Goal: Transaction & Acquisition: Purchase product/service

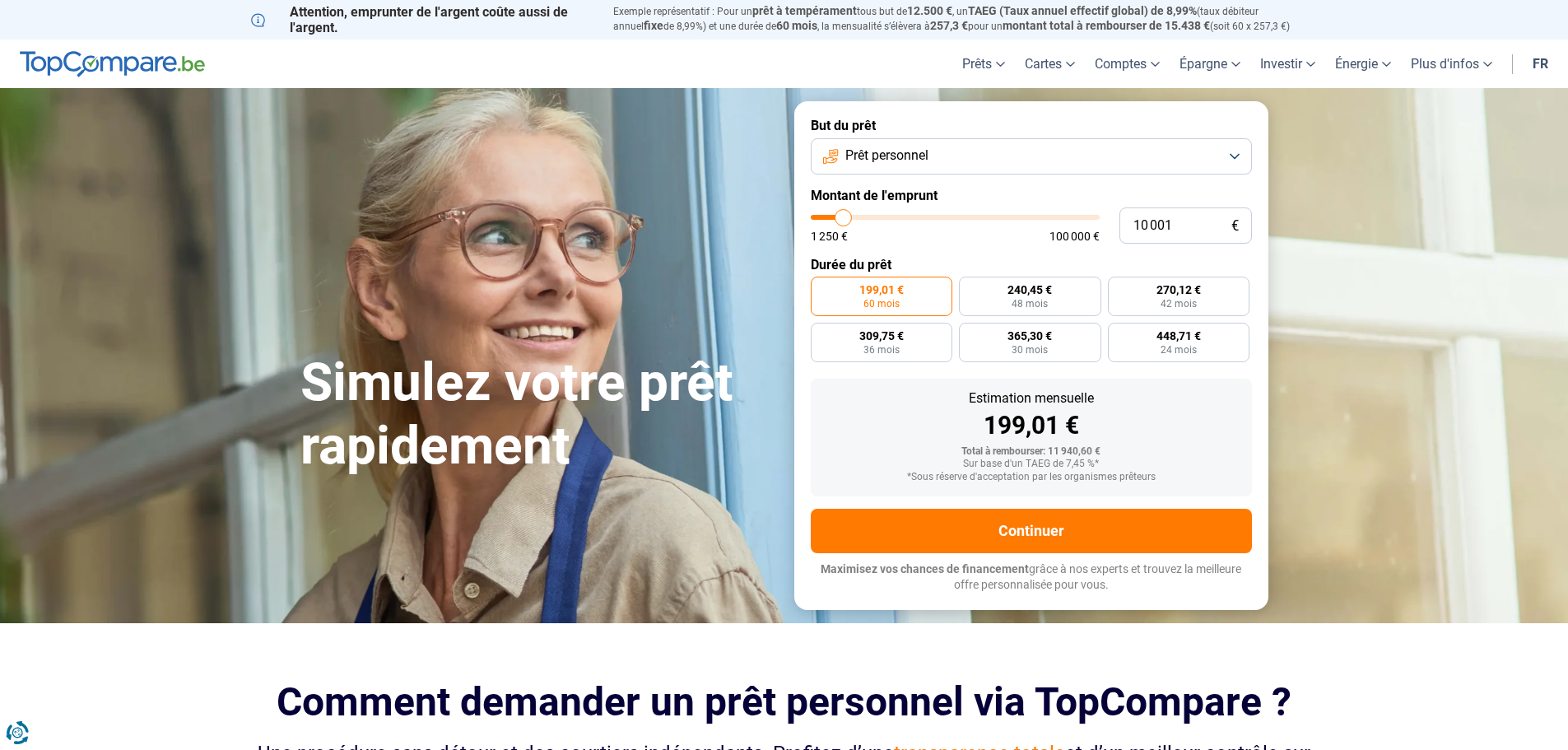
type input "11 750"
type input "11750"
type input "12 000"
type input "12000"
type input "12 750"
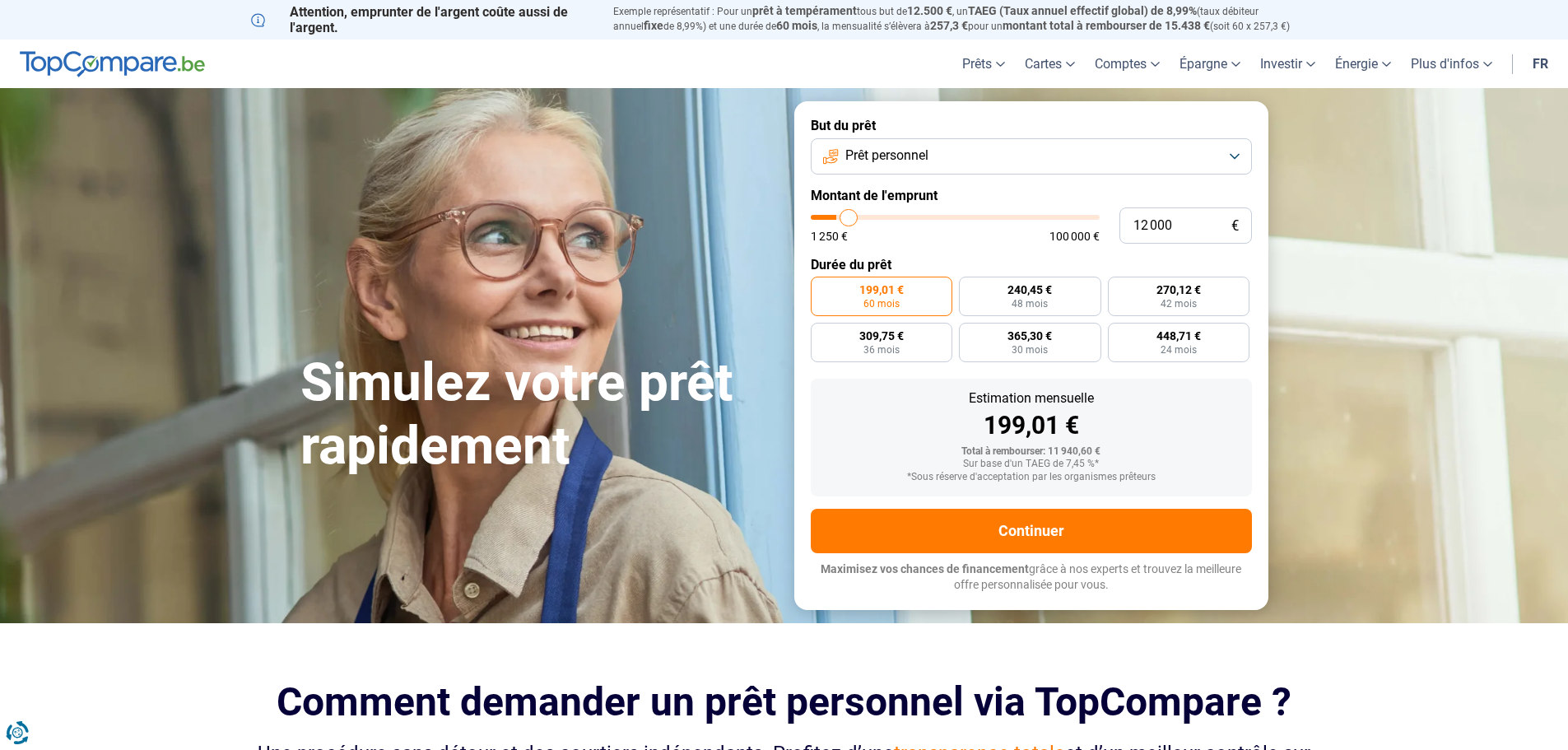
type input "12750"
type input "13 000"
type input "13000"
type input "13 500"
type input "13500"
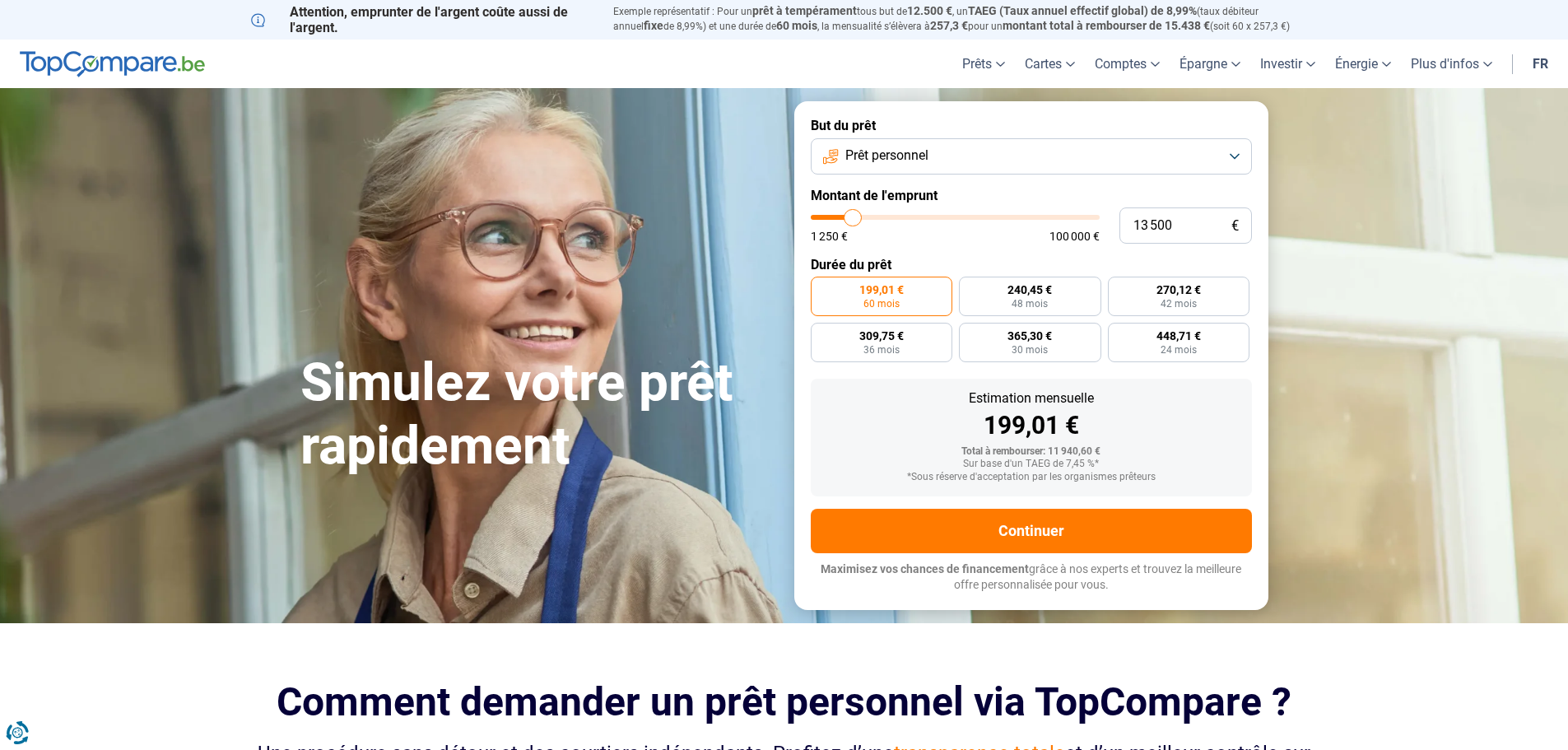
type input "14 000"
type input "14000"
type input "14 250"
type input "14250"
type input "14 750"
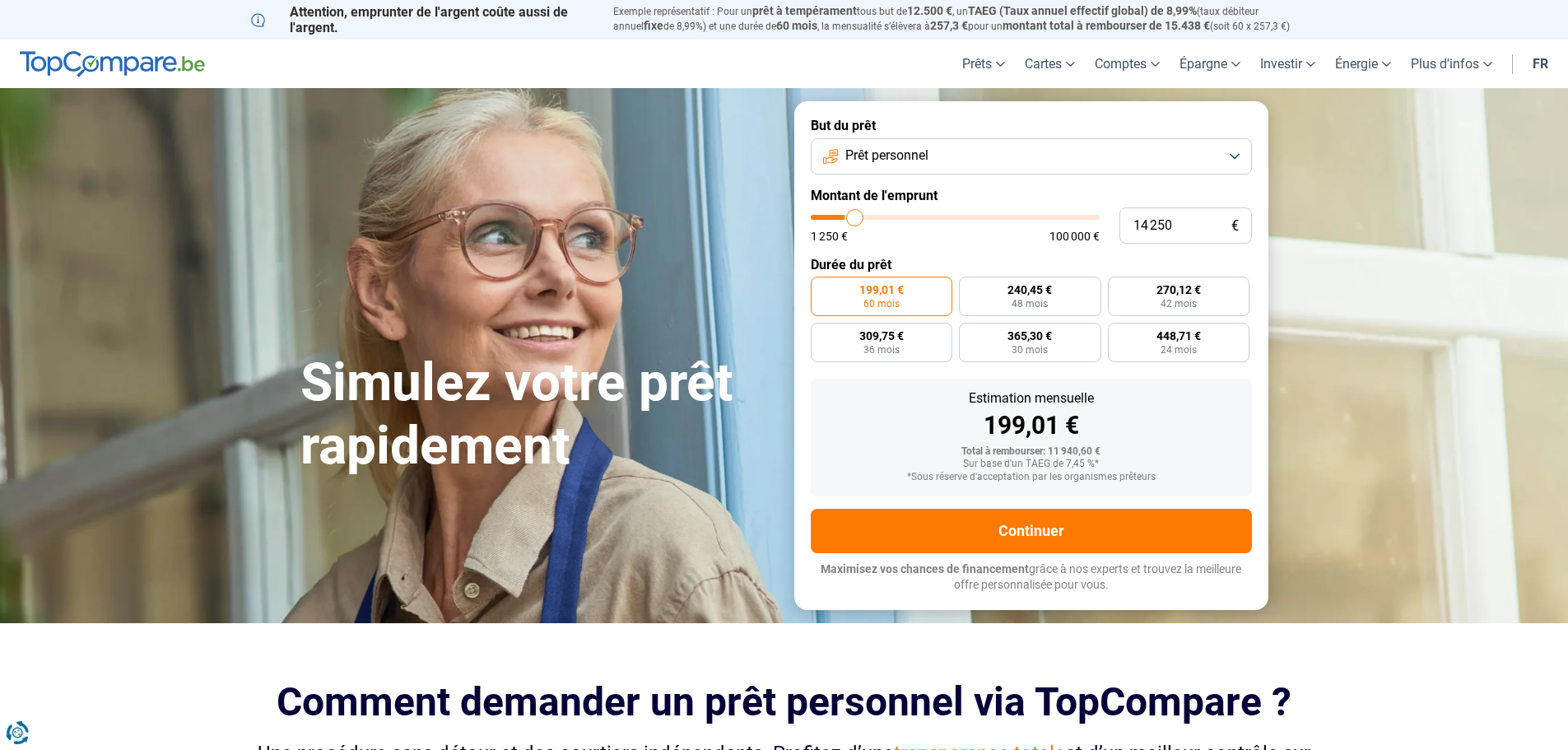
type input "14750"
type input "16 000"
type input "16000"
type input "16 250"
type input "16250"
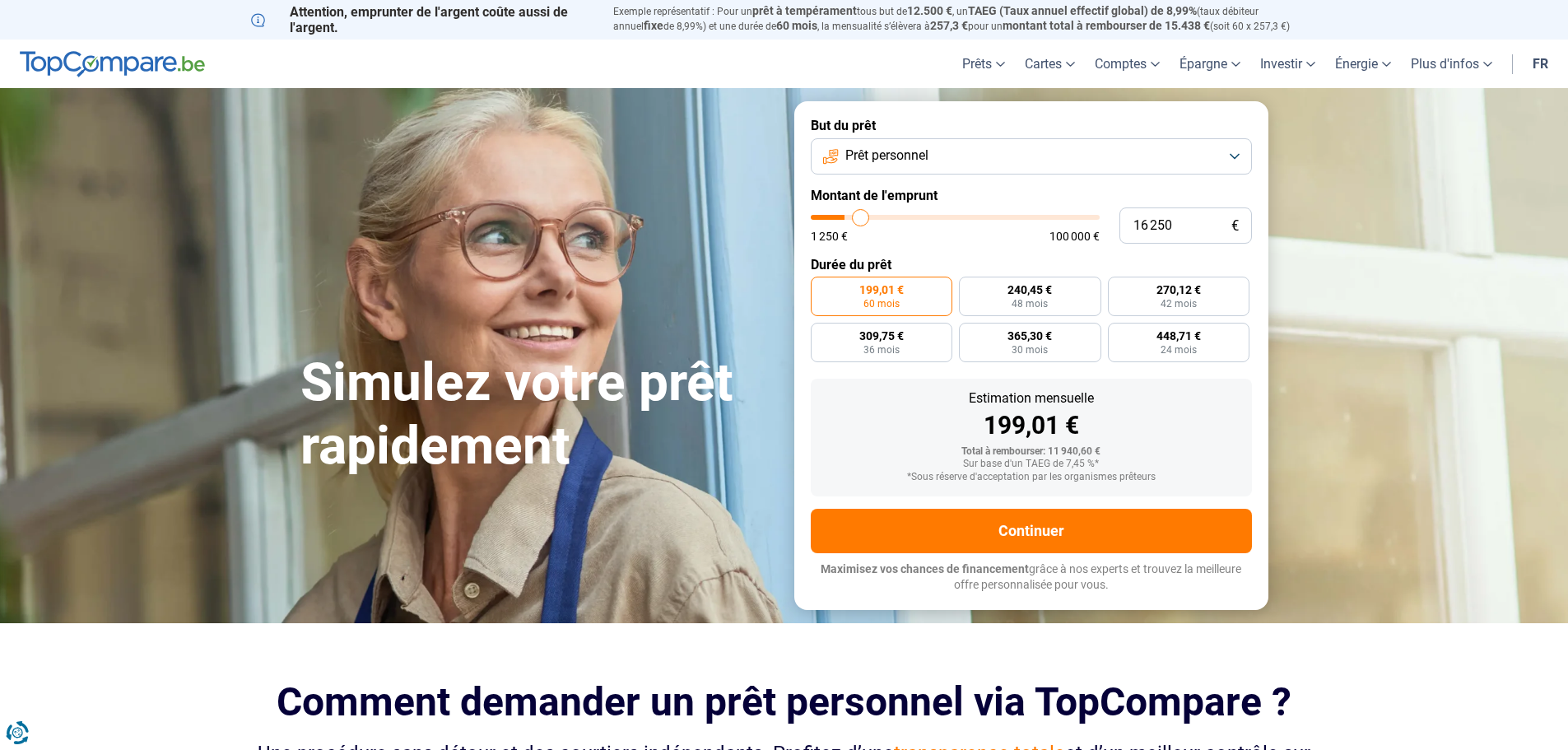
type input "17 000"
type input "17000"
type input "19 000"
type input "19000"
type input "19 750"
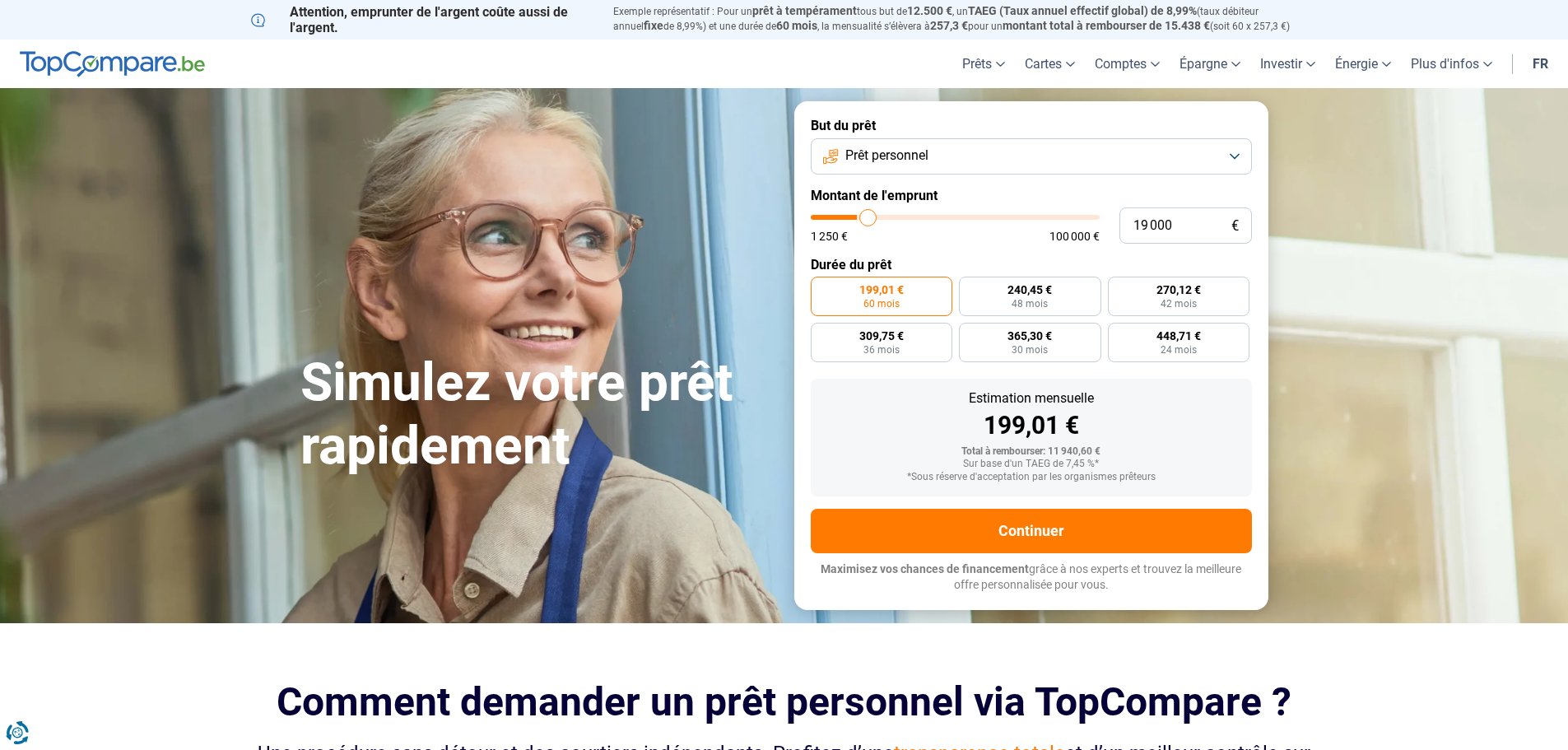
type input "19750"
type input "20 000"
type input "20000"
type input "20 500"
type input "20500"
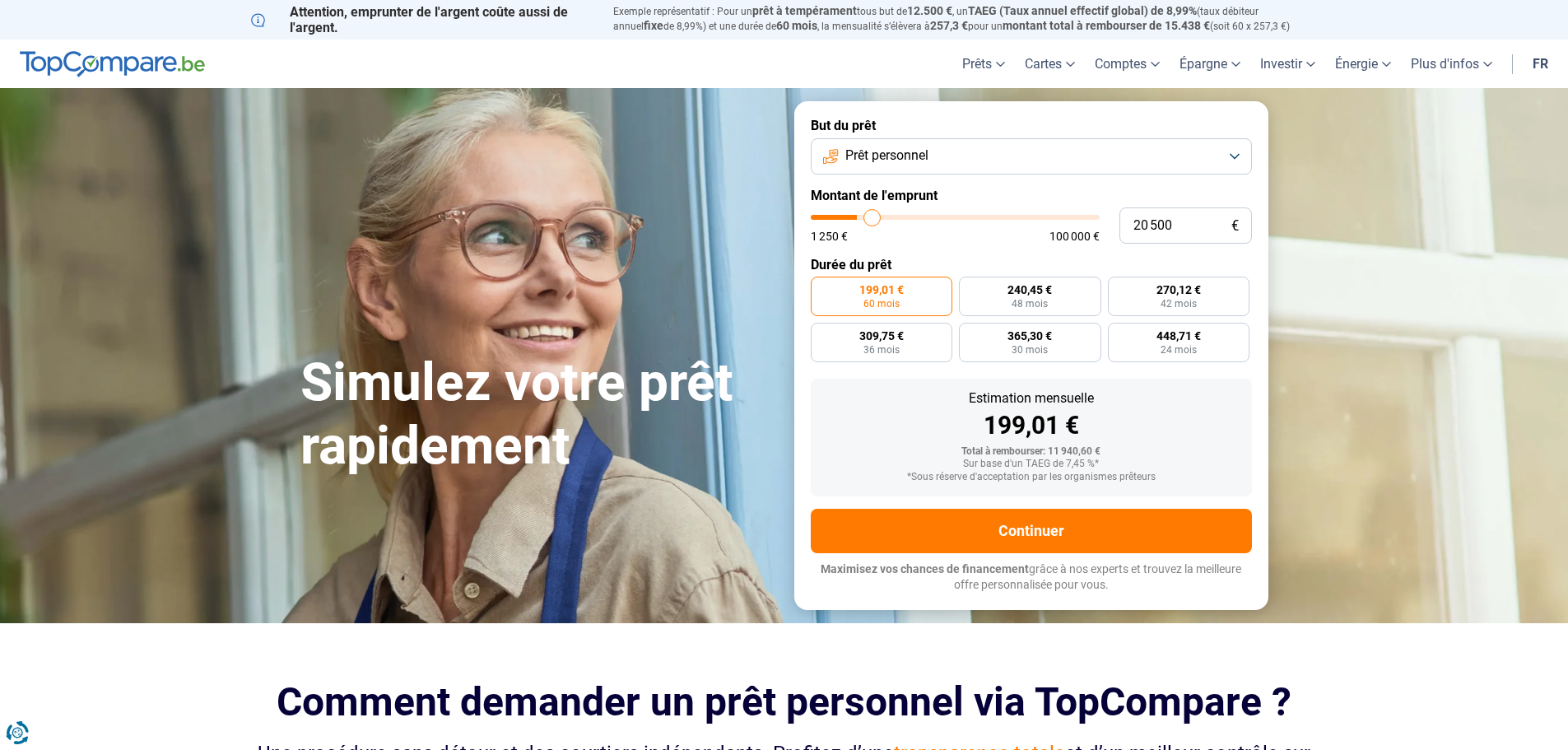
type input "21 250"
type input "21250"
type input "21 750"
type input "21750"
type input "22 750"
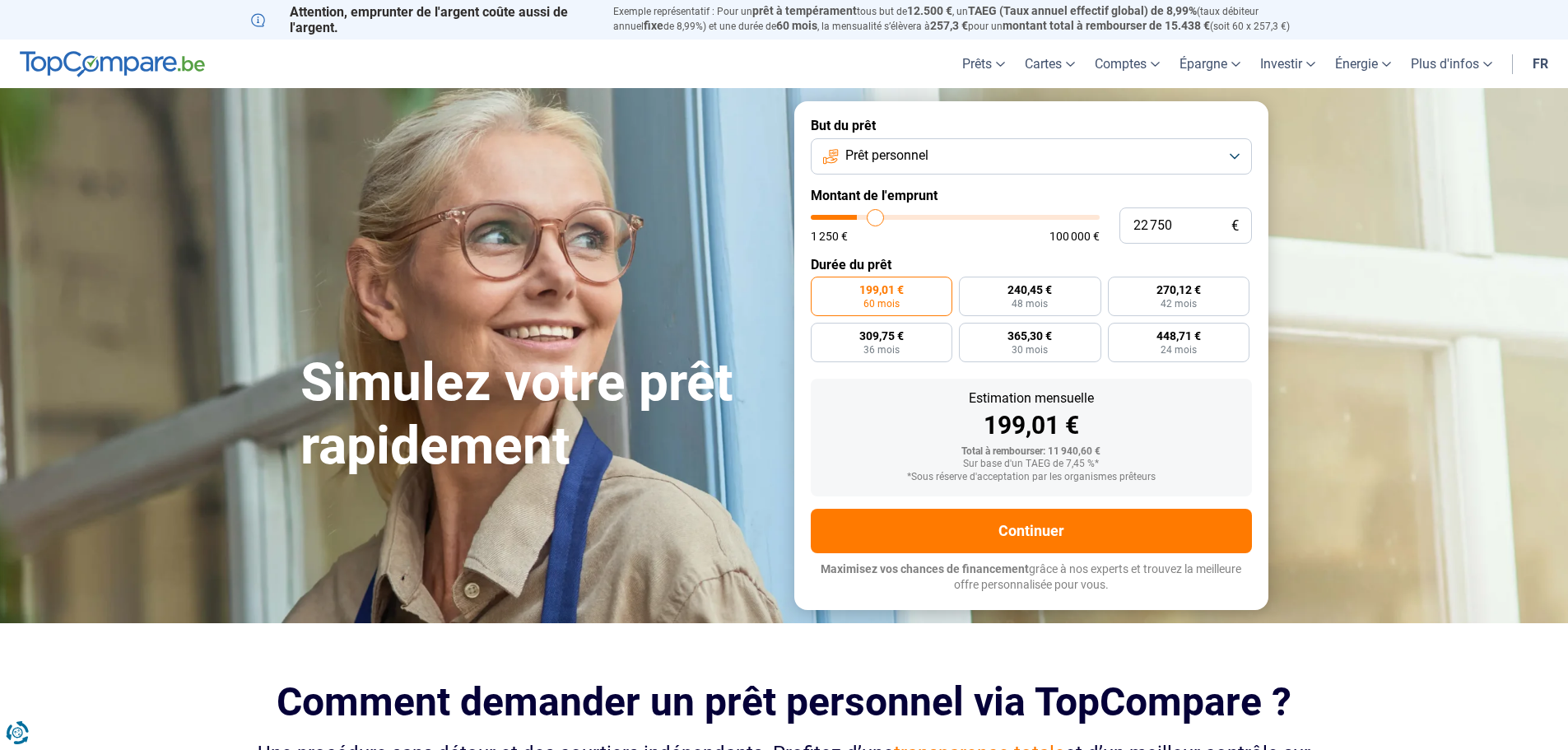
type input "22750"
type input "23 250"
type input "23250"
type input "23 750"
type input "23750"
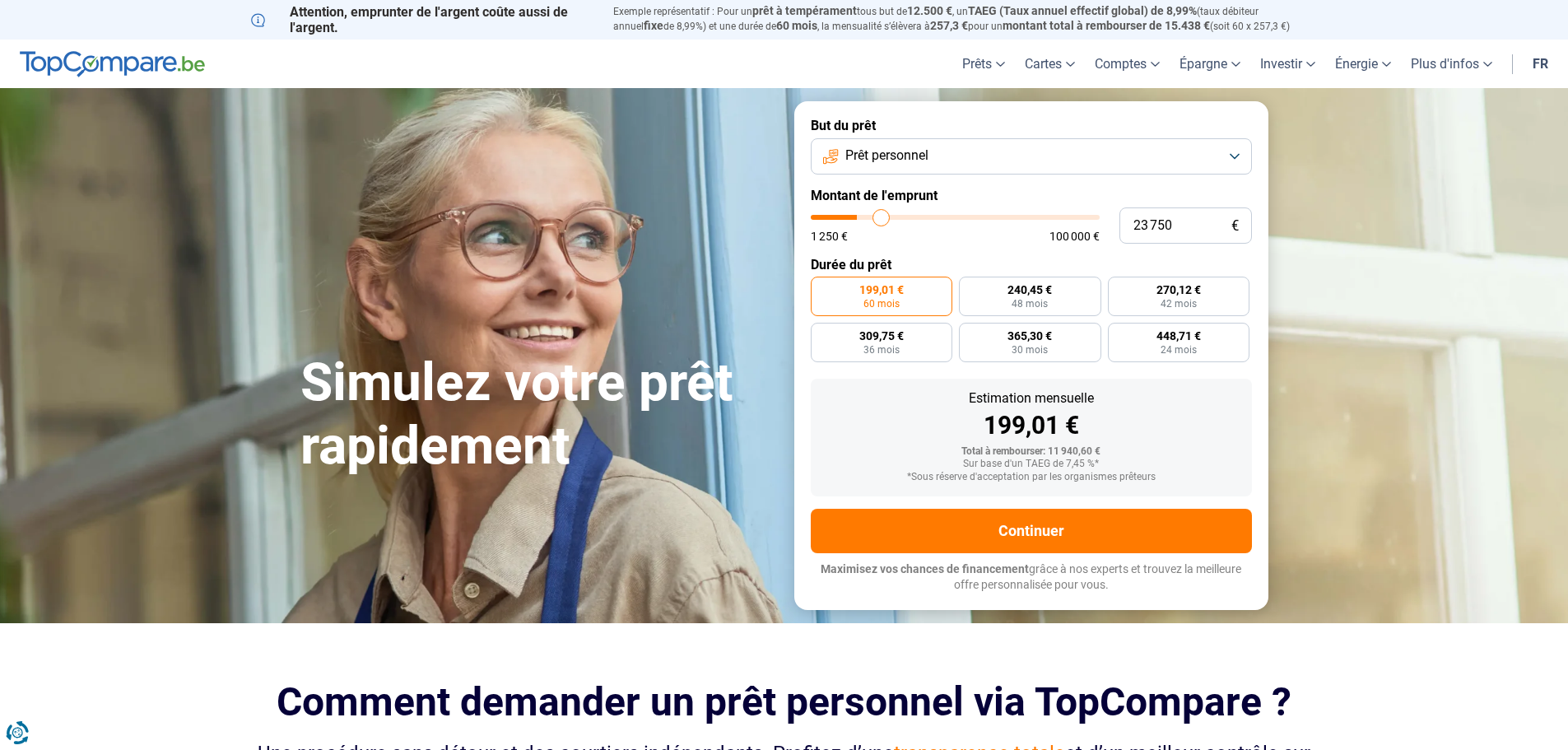
type input "24 750"
type input "24750"
type input "25 750"
type input "25750"
type input "26 500"
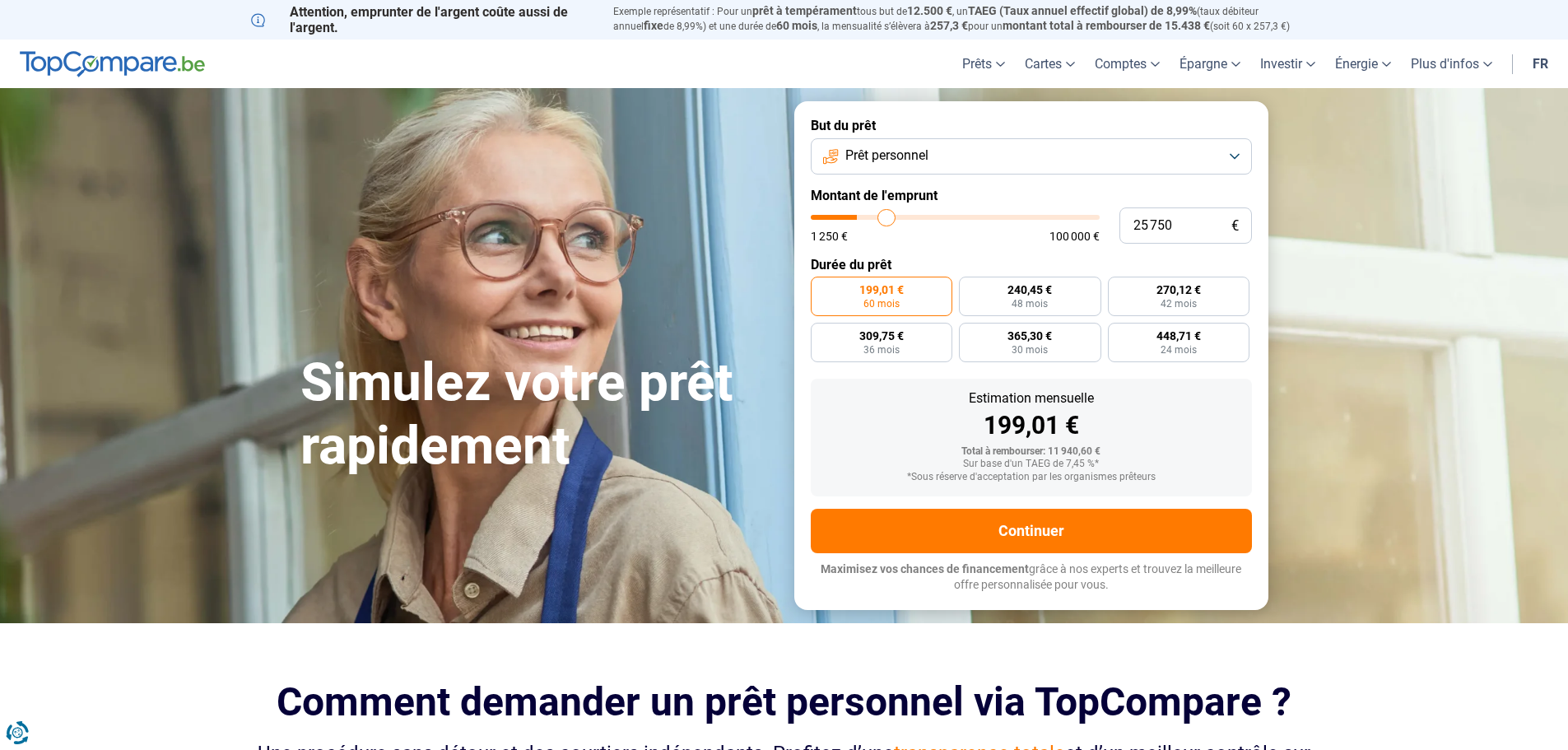
type input "26500"
type input "27 750"
type input "27750"
type input "28 750"
type input "28750"
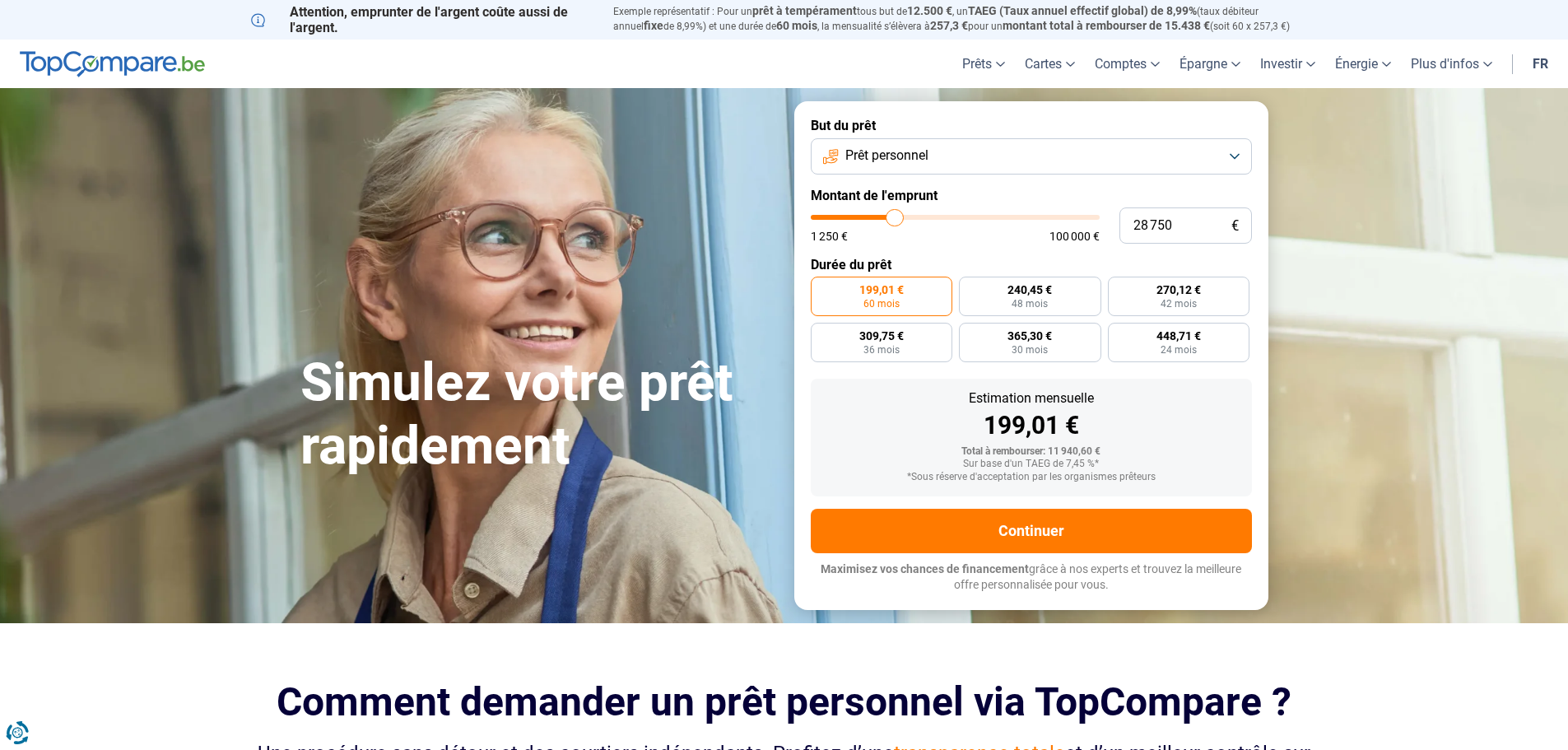
type input "29 750"
type input "29750"
type input "30 250"
type input "30250"
type input "30 750"
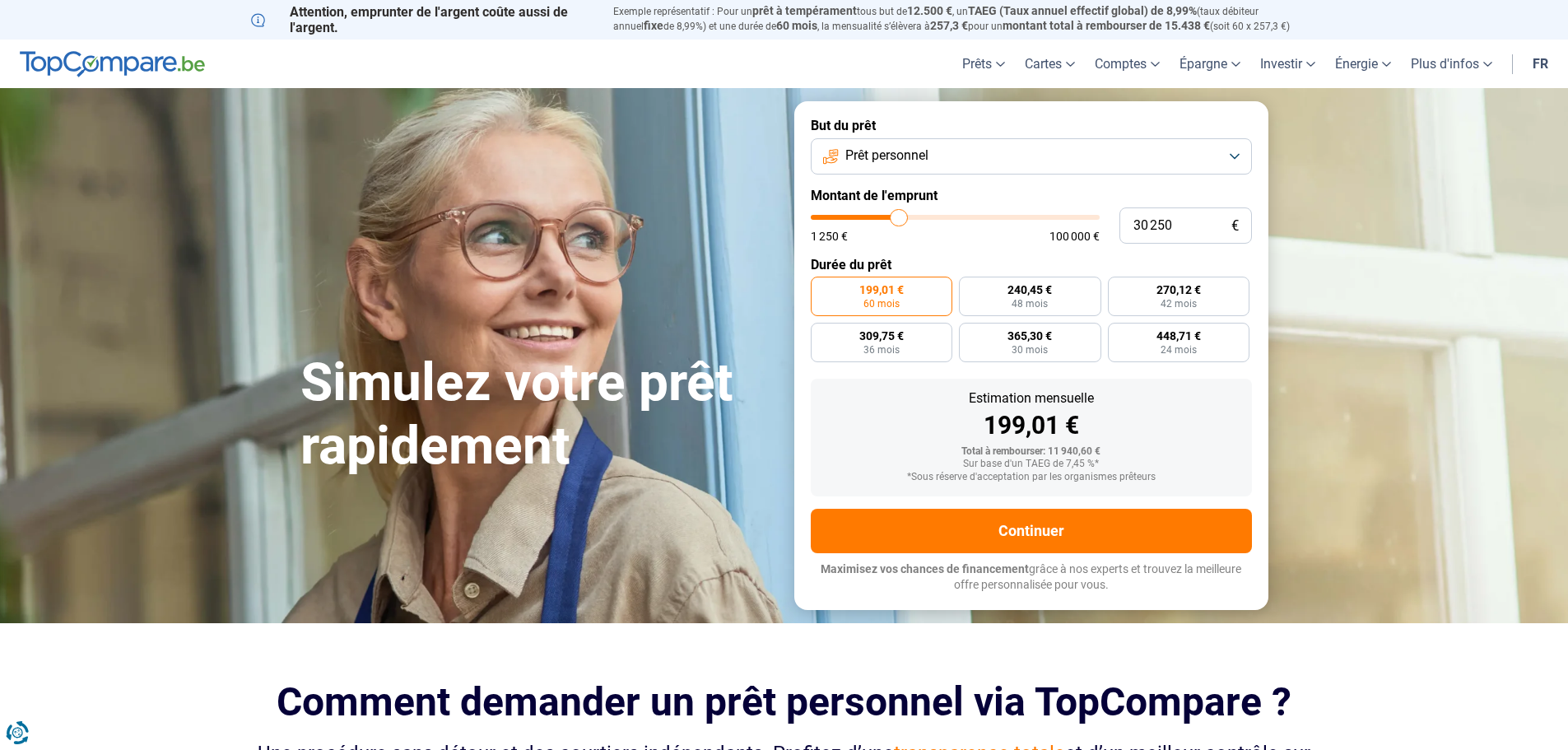
type input "30750"
type input "31 750"
type input "31750"
type input "32 250"
type input "32250"
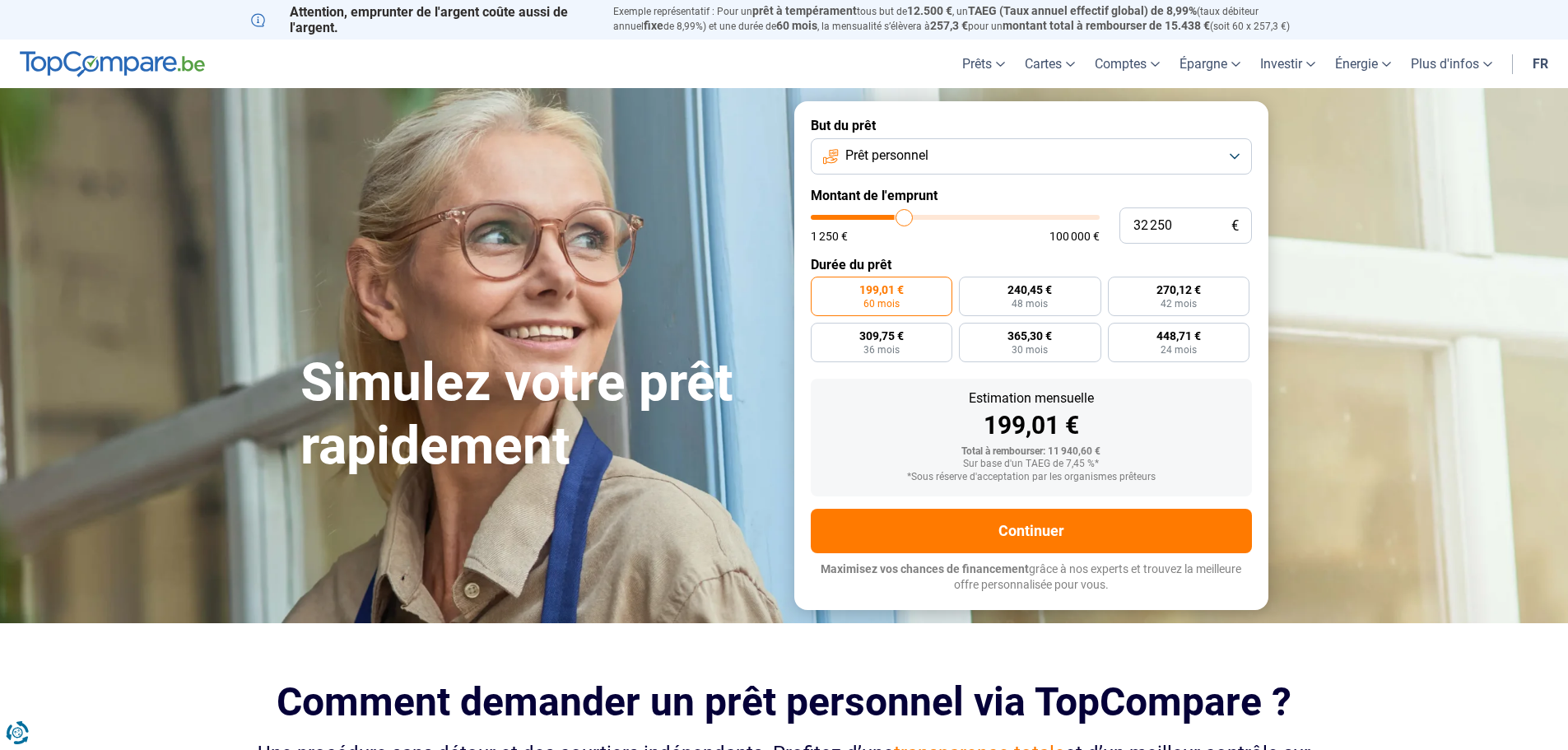
type input "33 250"
type input "33250"
type input "33 500"
type input "33500"
type input "33 750"
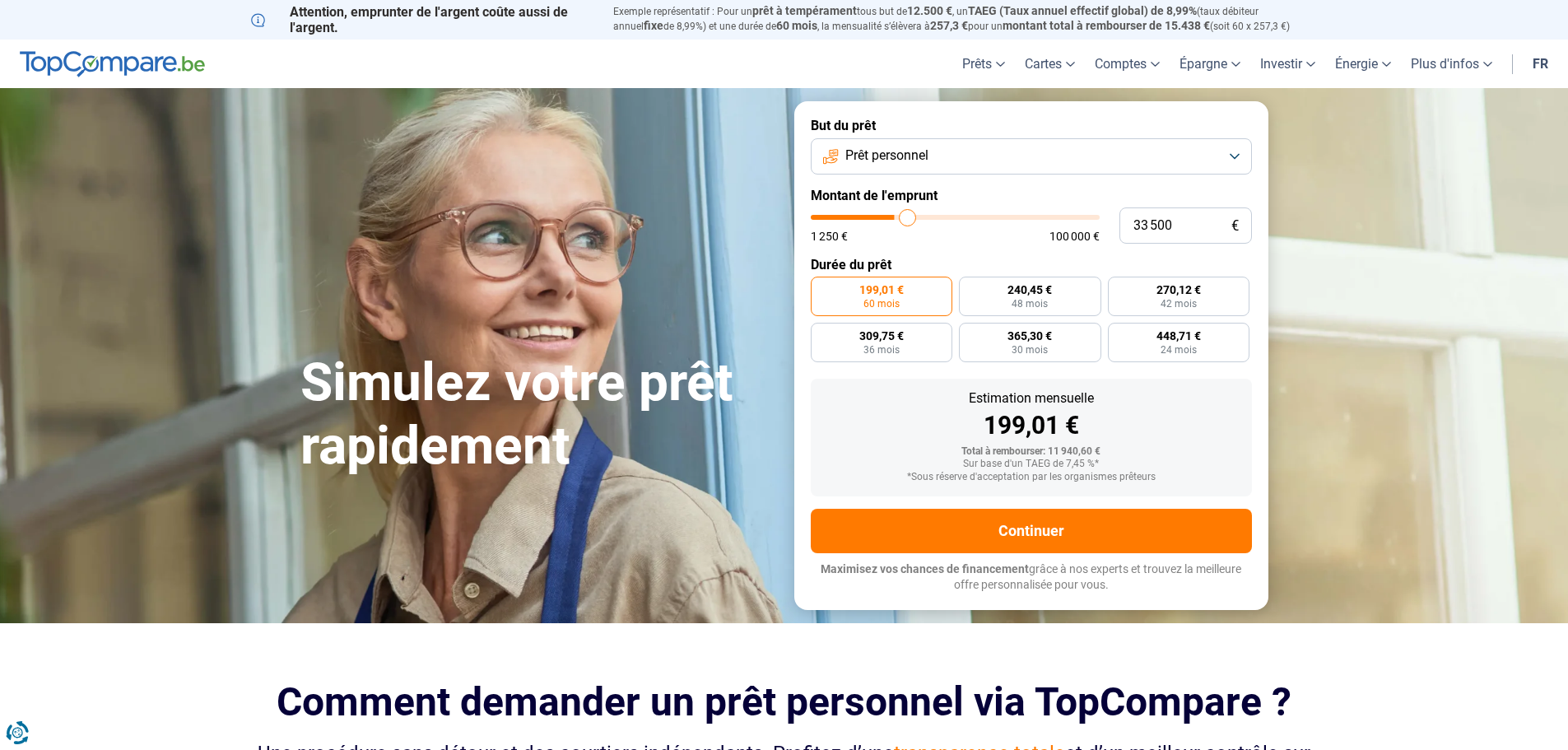
type input "33750"
type input "34 000"
type input "34000"
type input "34 250"
type input "34250"
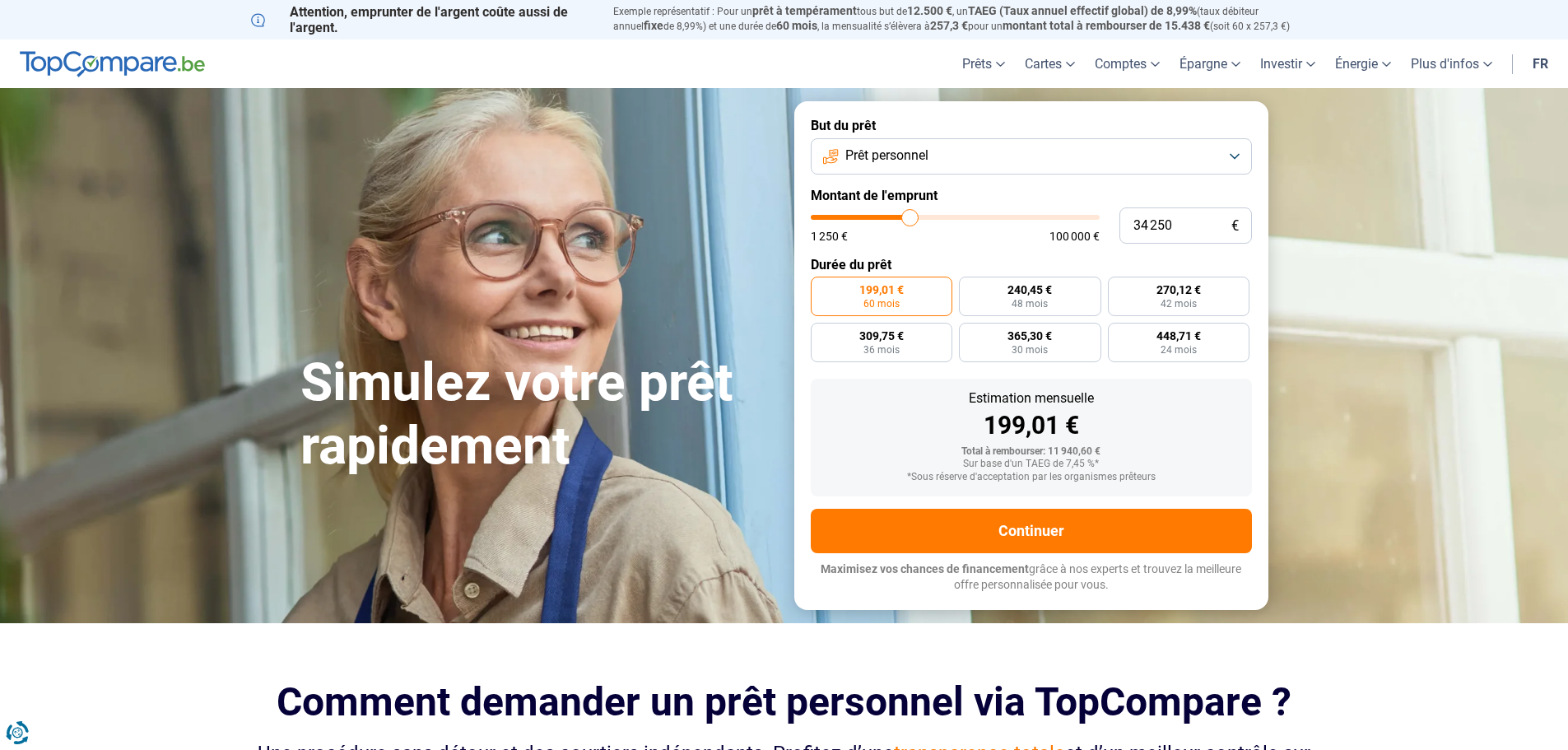
type input "34 000"
type input "34000"
type input "33 250"
type input "33250"
type input "32 500"
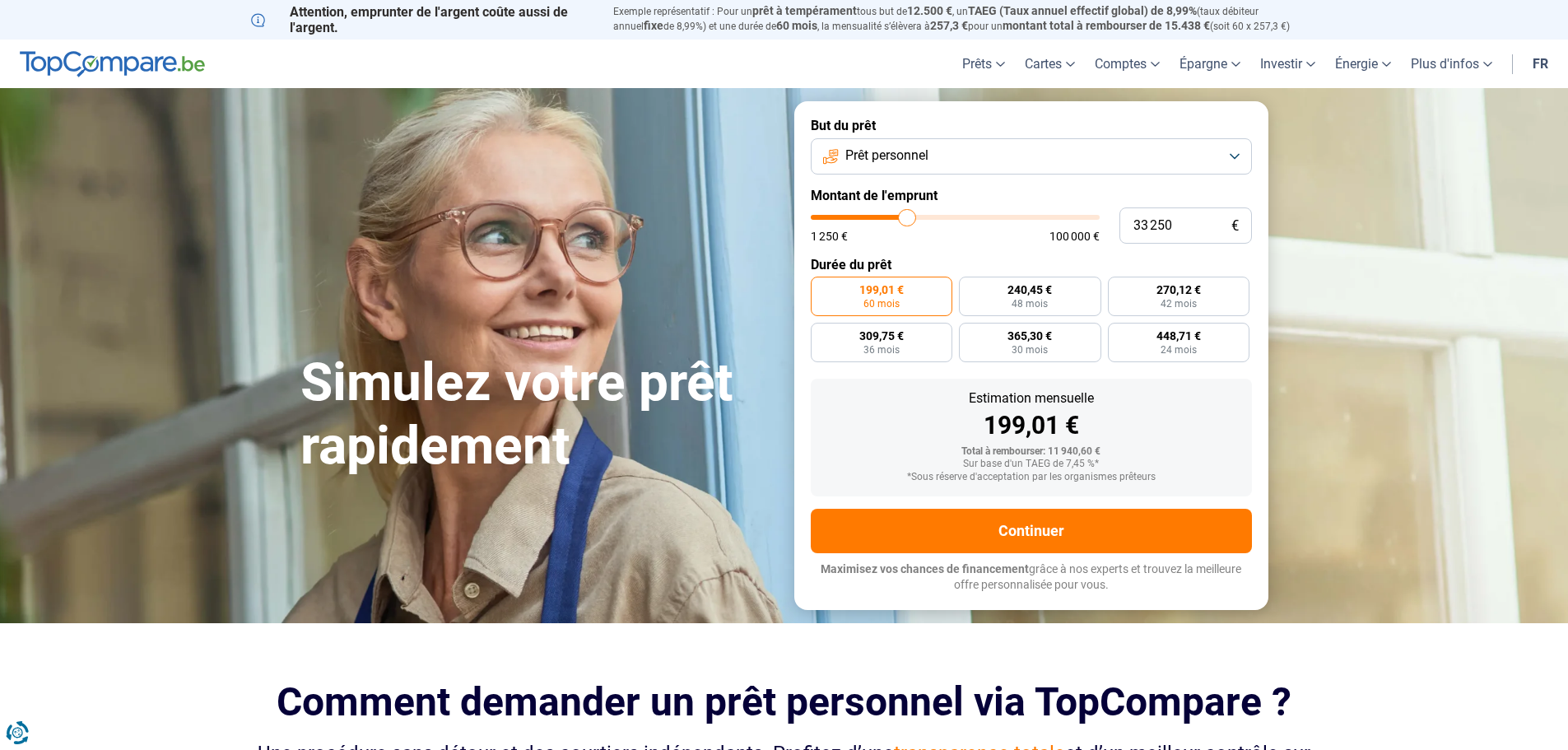
type input "32500"
type input "31 750"
type input "31750"
type input "31 250"
type input "31250"
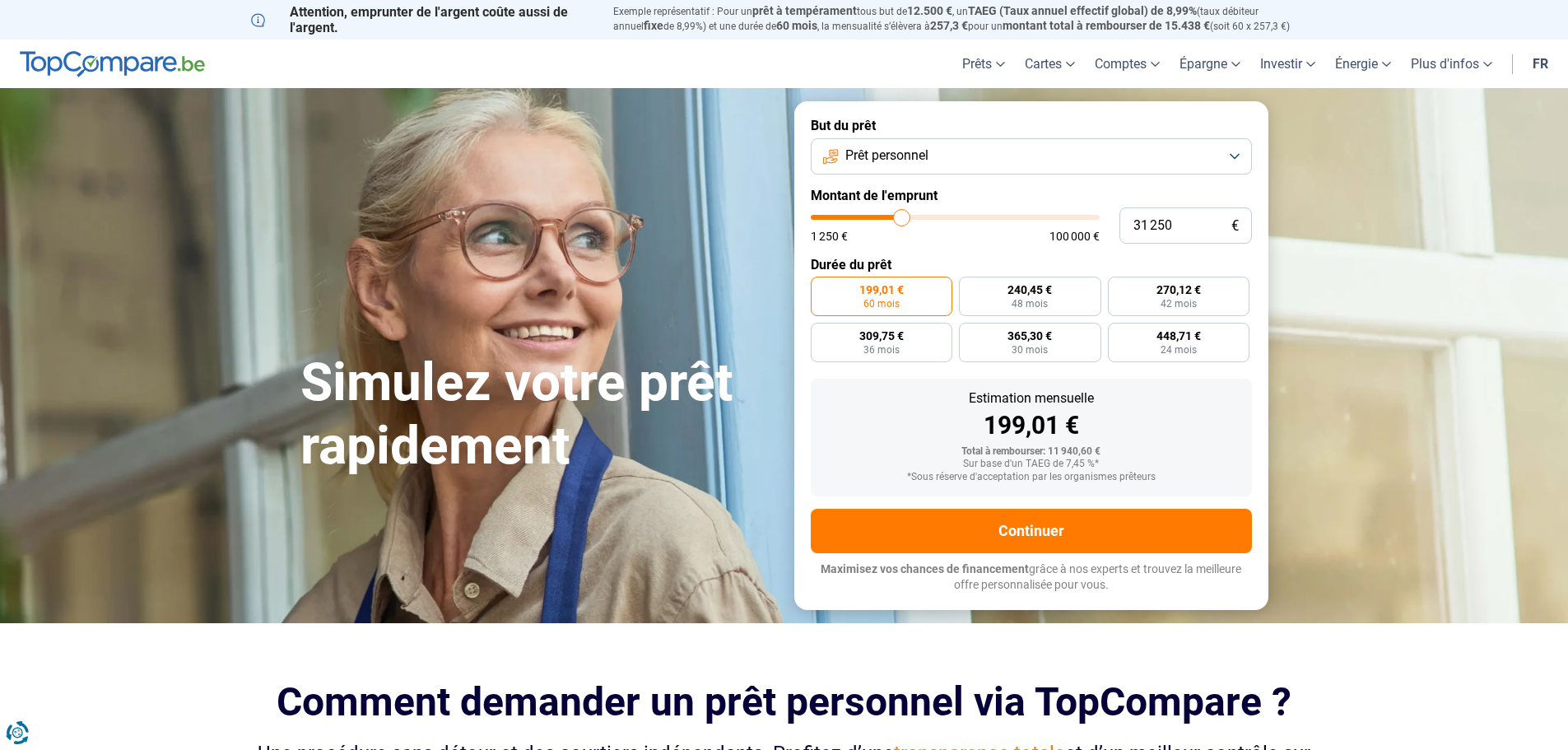
type input "30 750"
type input "30750"
type input "30 500"
type input "30500"
type input "29 750"
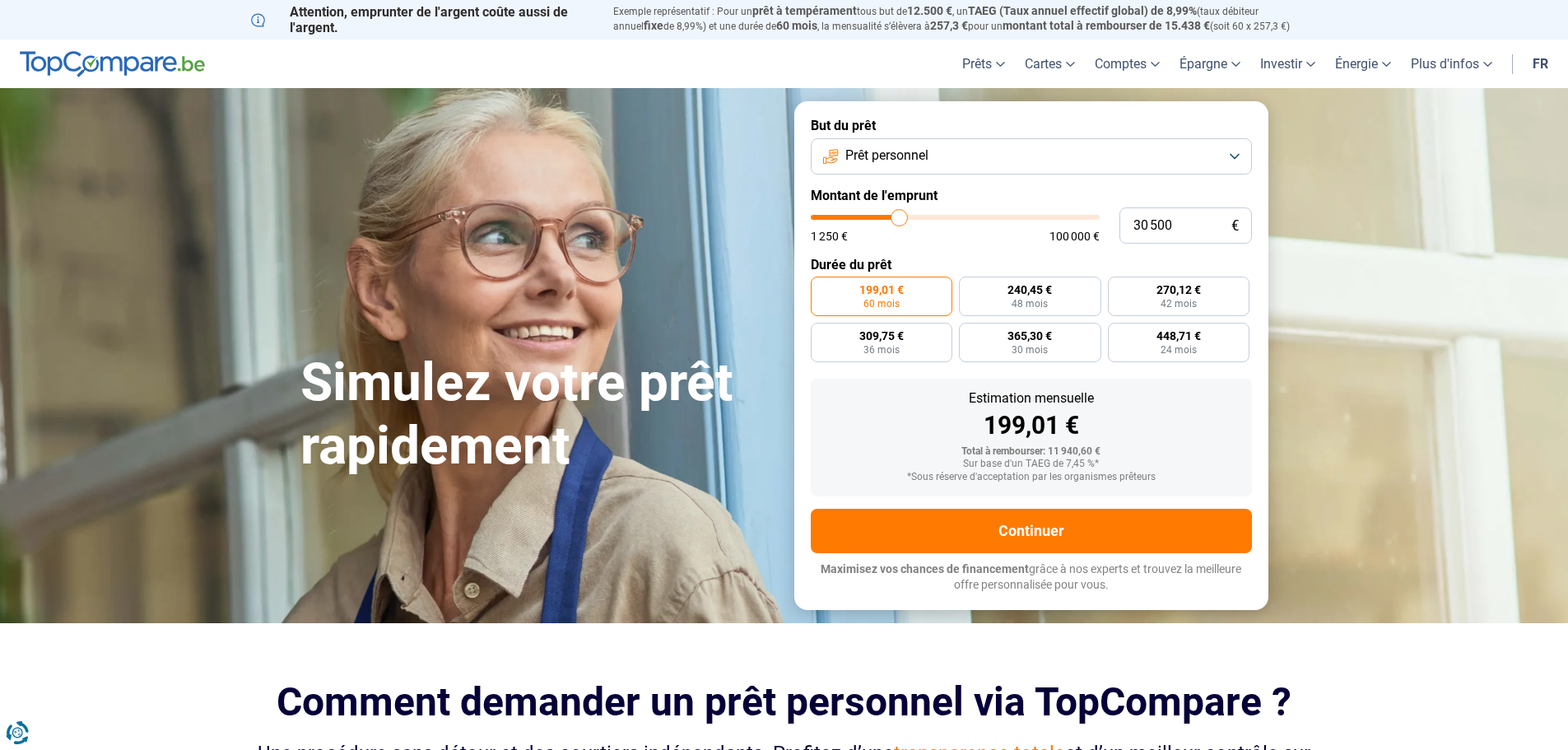
type input "29750"
type input "29 500"
type input "29500"
type input "29 250"
type input "29250"
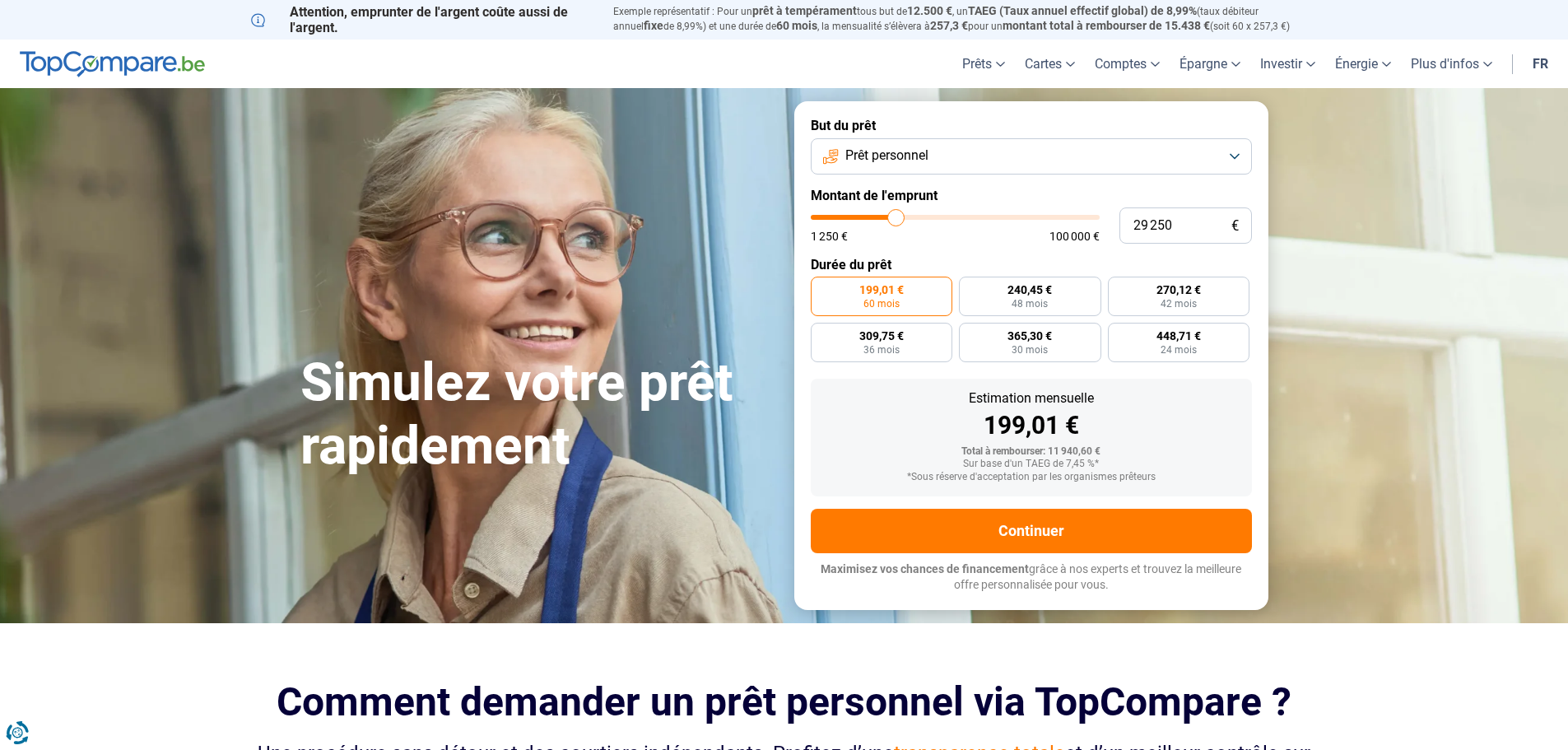
type input "28 750"
type input "28750"
type input "28 000"
type input "28000"
type input "27 750"
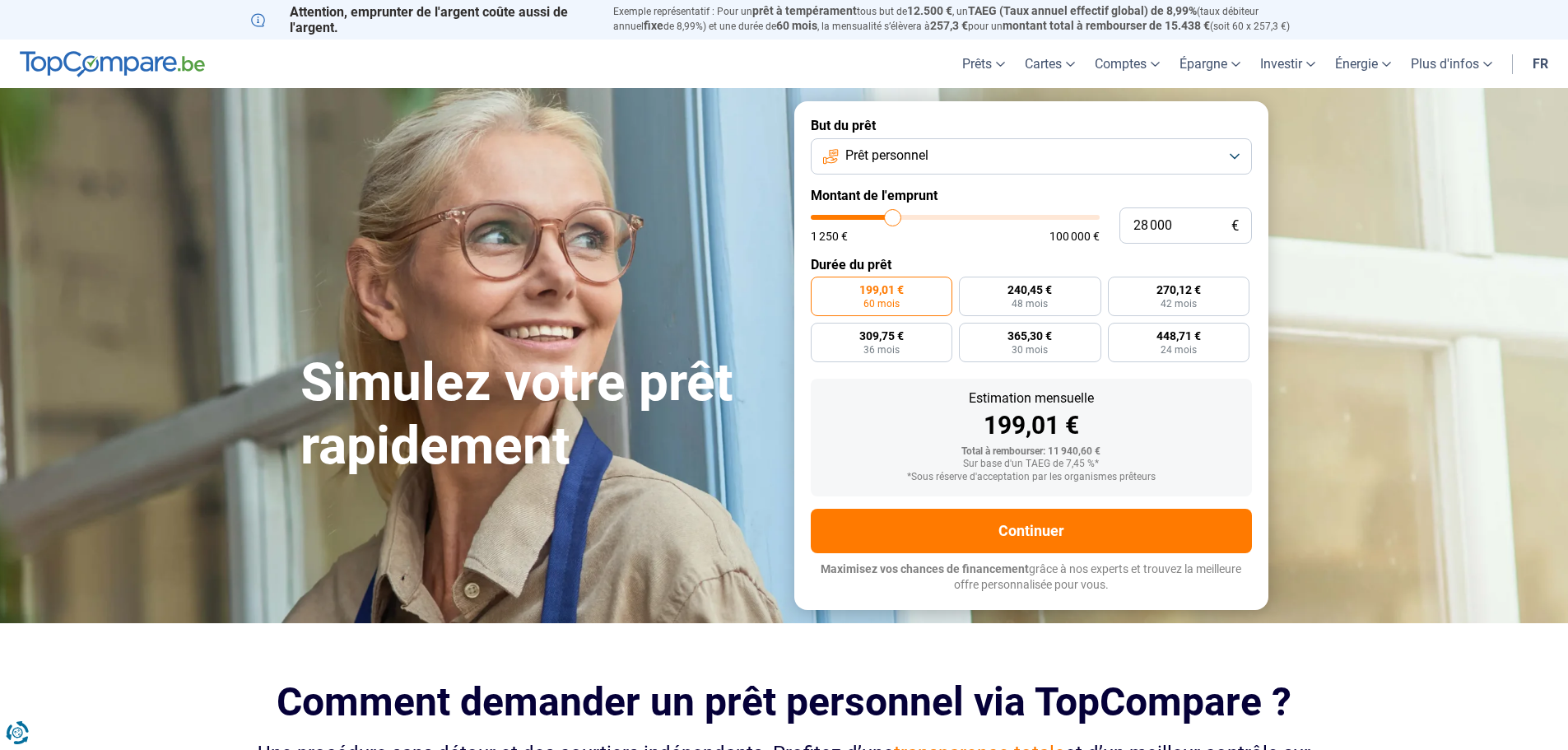
type input "27750"
type input "27 500"
type input "27500"
type input "27 250"
type input "27250"
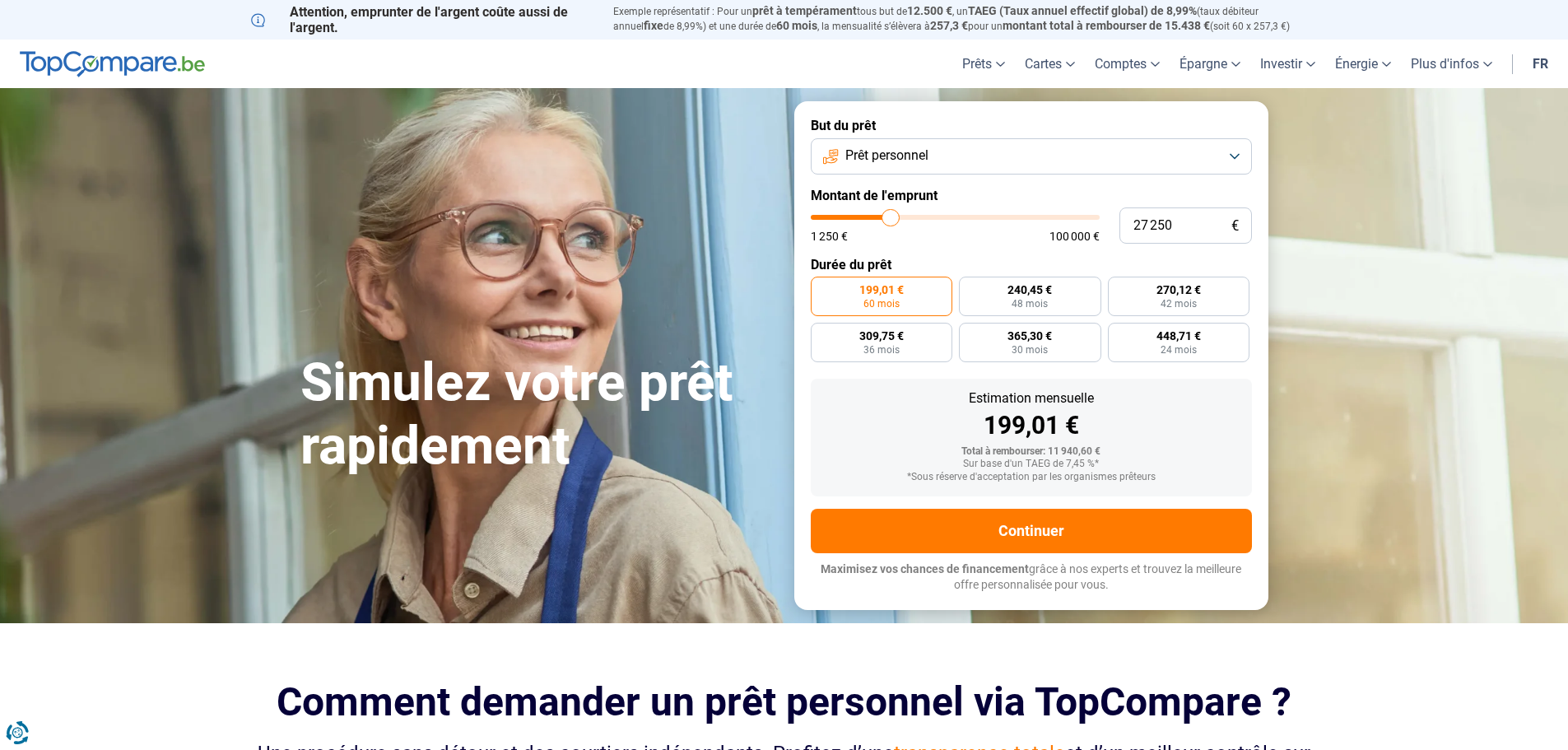
type input "26 750"
type input "26750"
type input "26 500"
type input "26500"
type input "26 250"
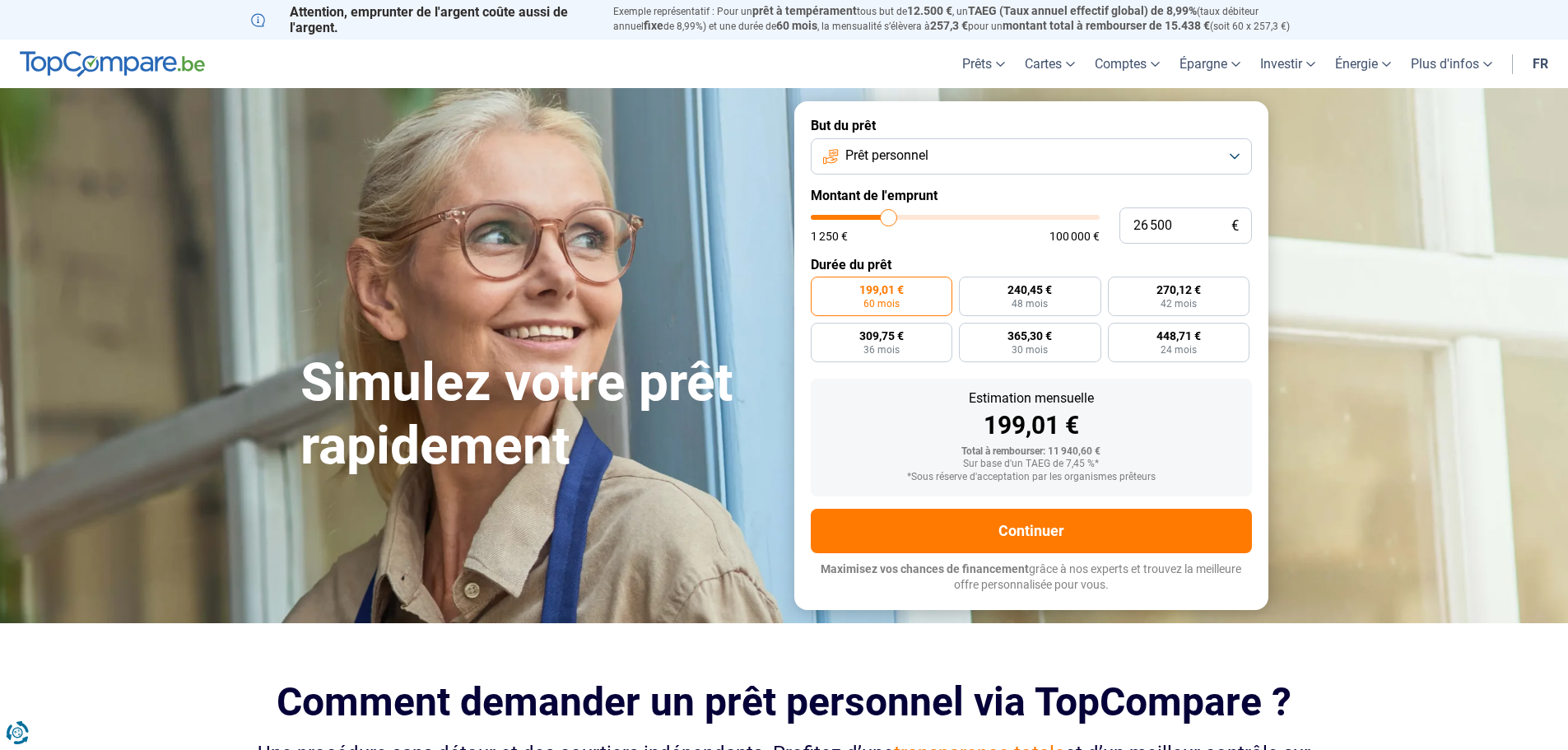
type input "26250"
type input "26 000"
type input "26000"
type input "25 750"
type input "25750"
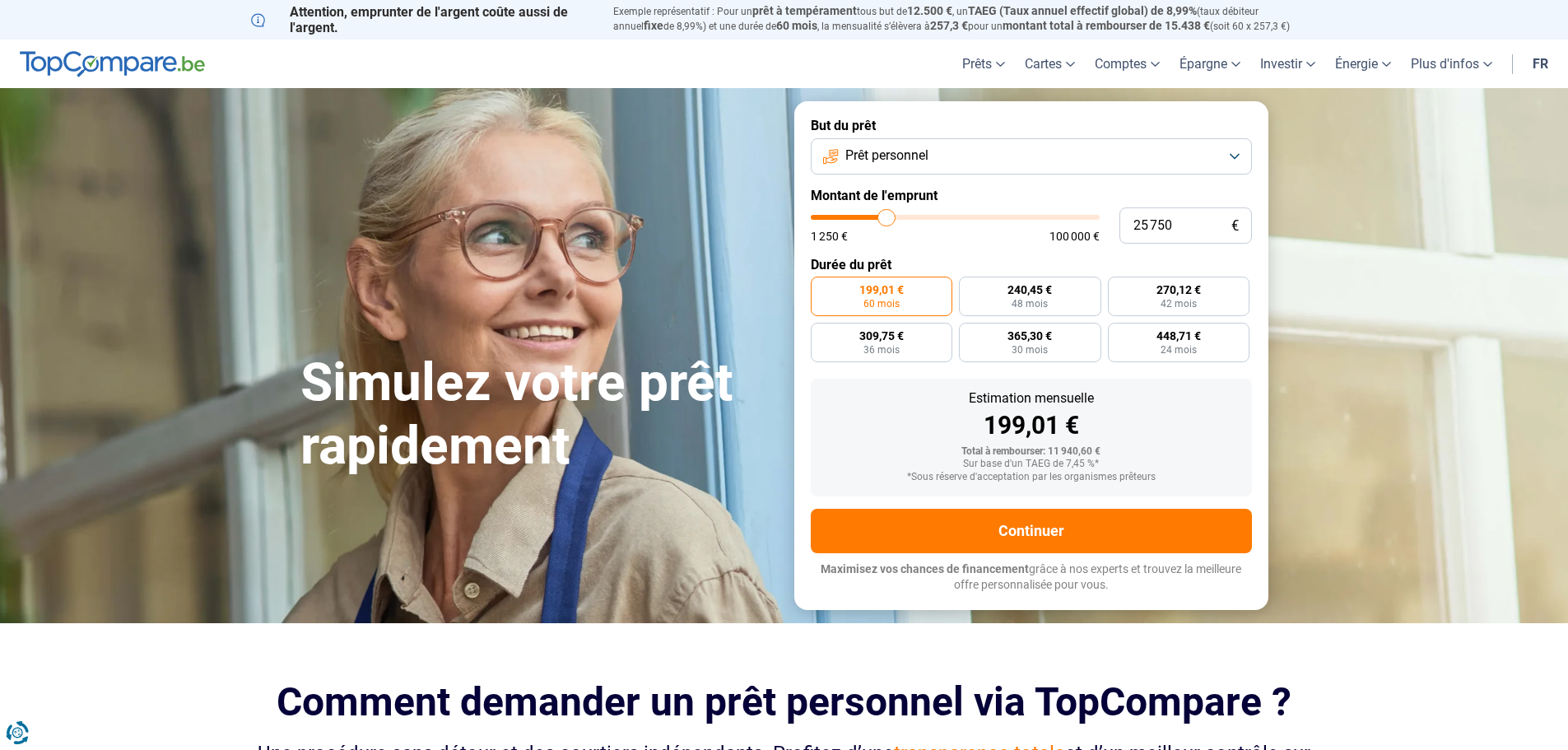
type input "25 250"
type input "25250"
type input "25 000"
type input "25000"
type input "24 750"
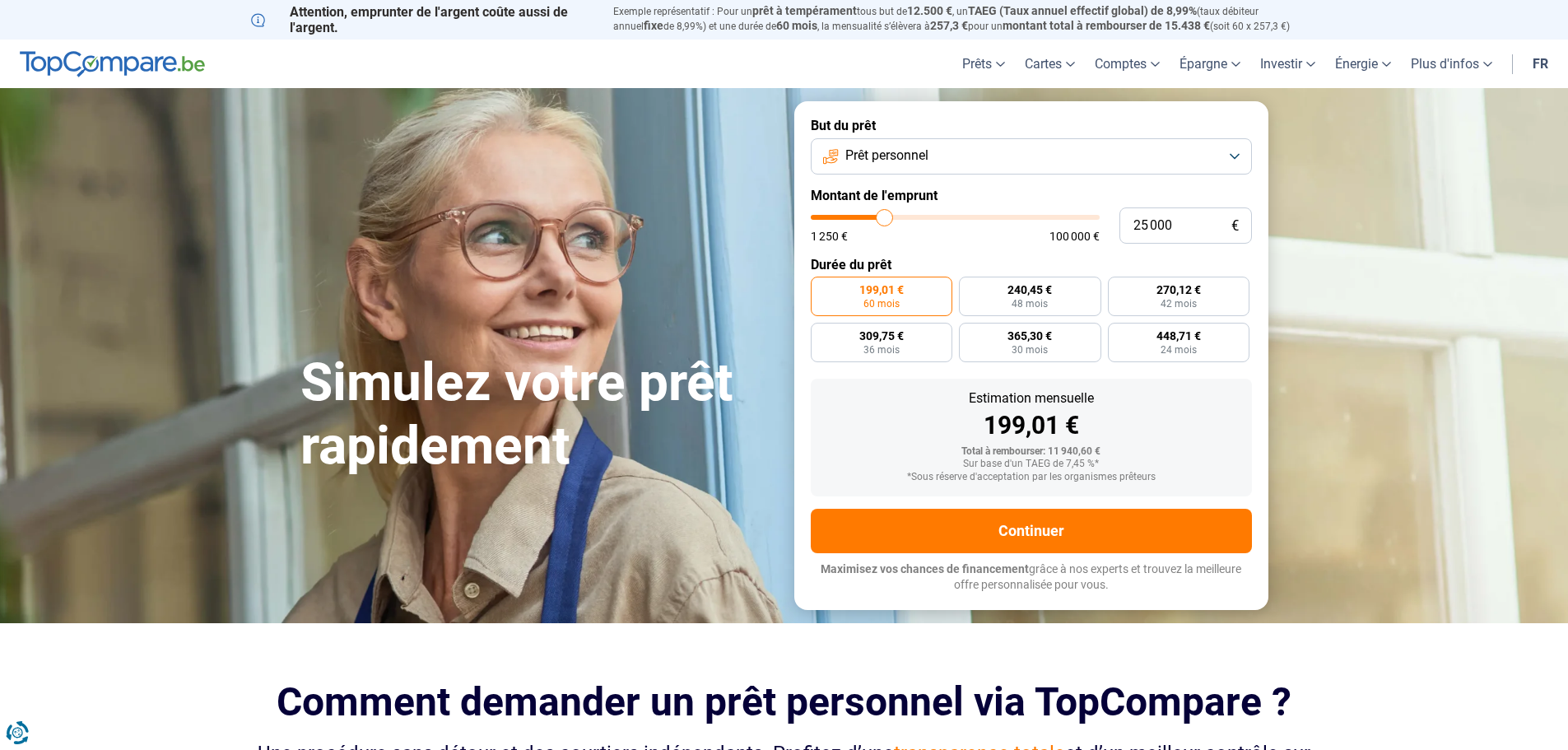
type input "24750"
type input "24 500"
type input "24500"
type input "24 250"
type input "24250"
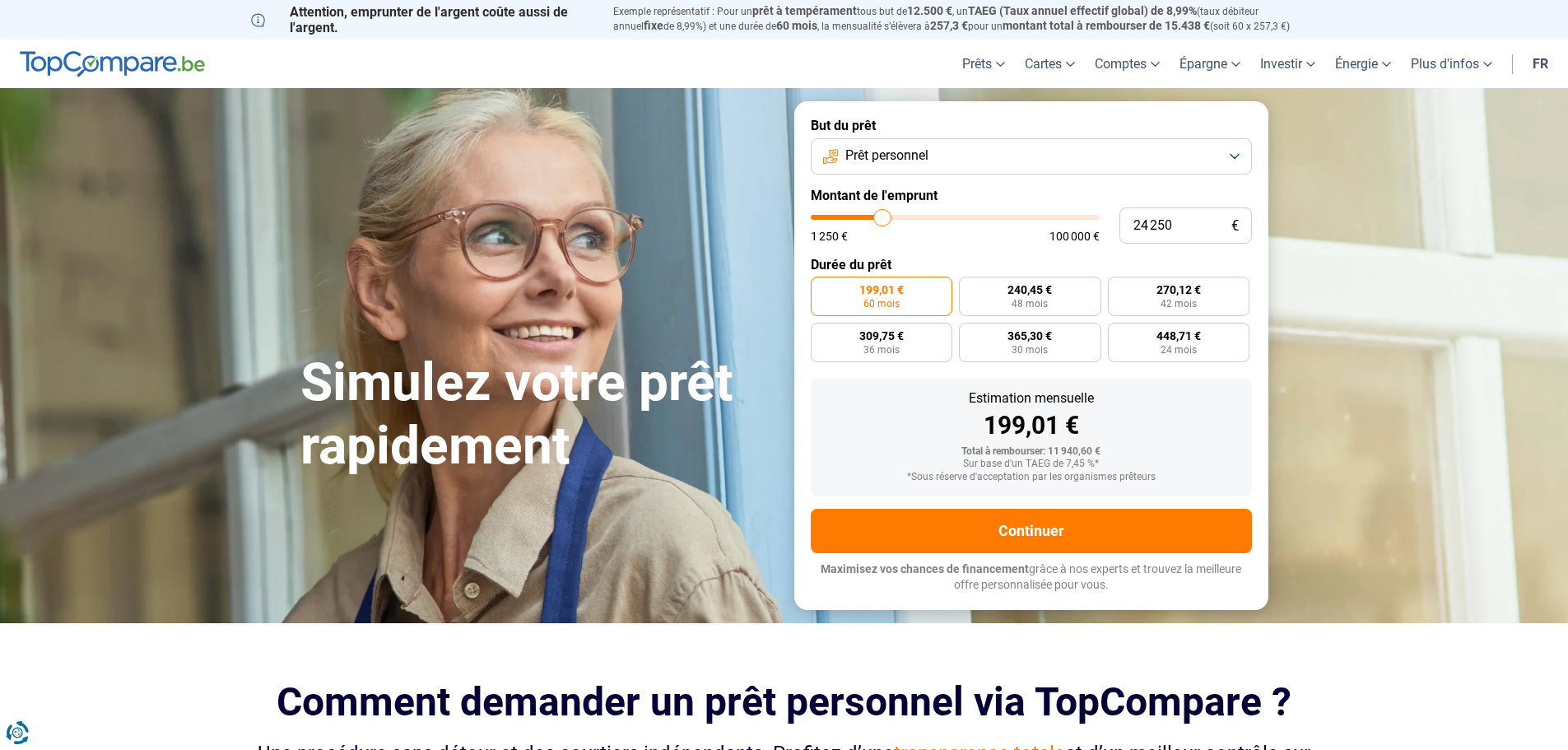
type input "23 750"
type input "23750"
type input "23 500"
type input "23500"
type input "23 250"
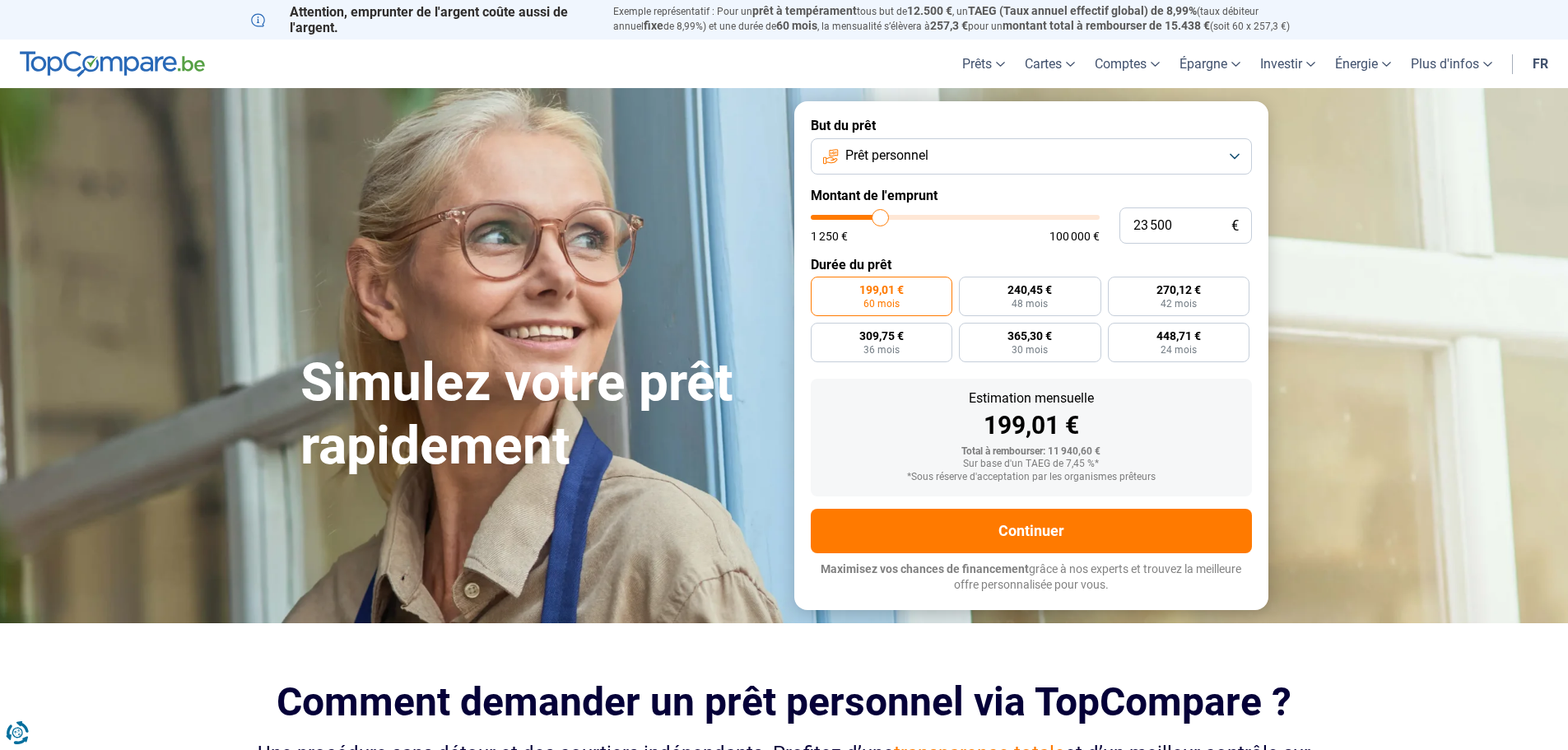
type input "23250"
type input "23 000"
type input "23000"
type input "22 750"
type input "22750"
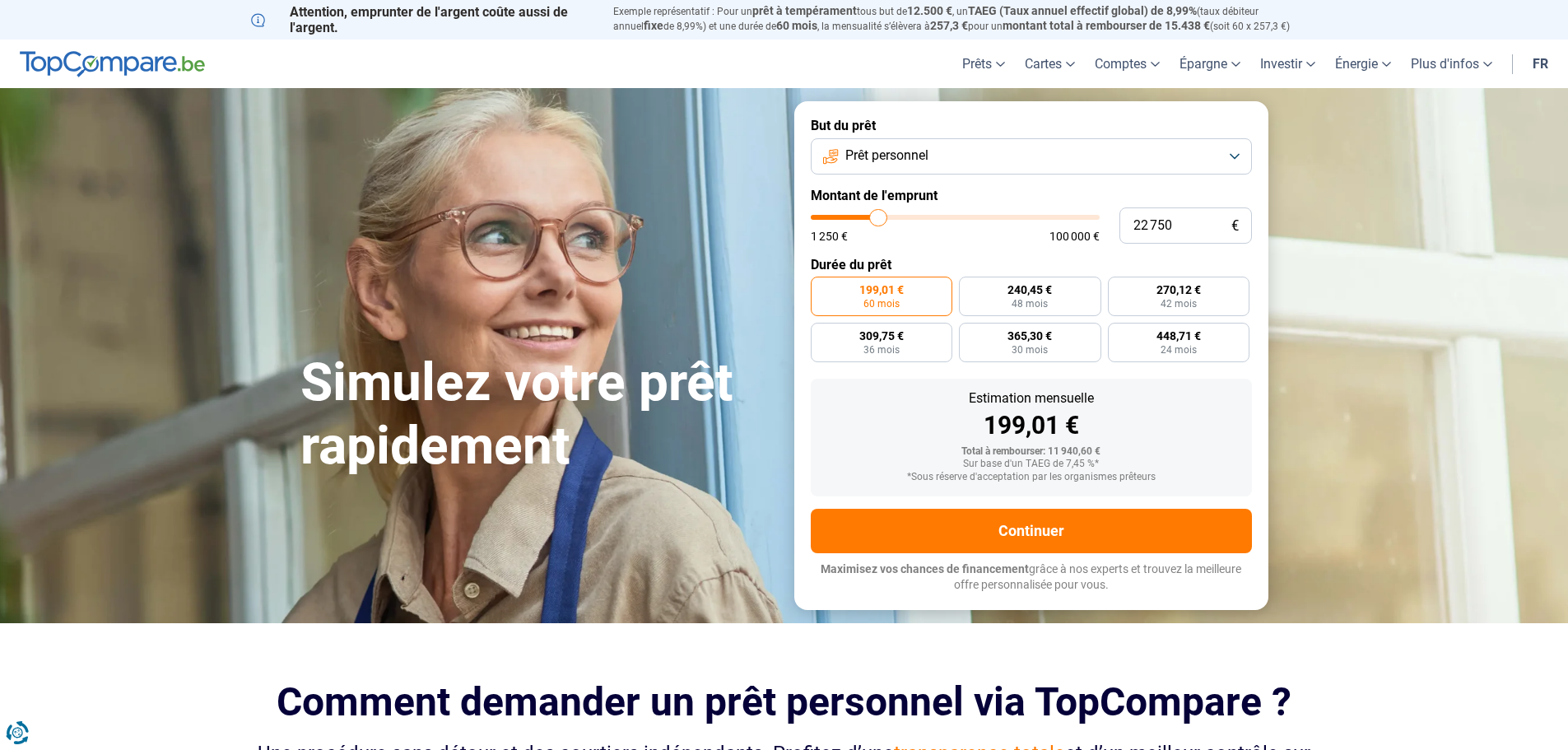
type input "22 250"
type input "22250"
type input "22 000"
type input "22000"
type input "21 750"
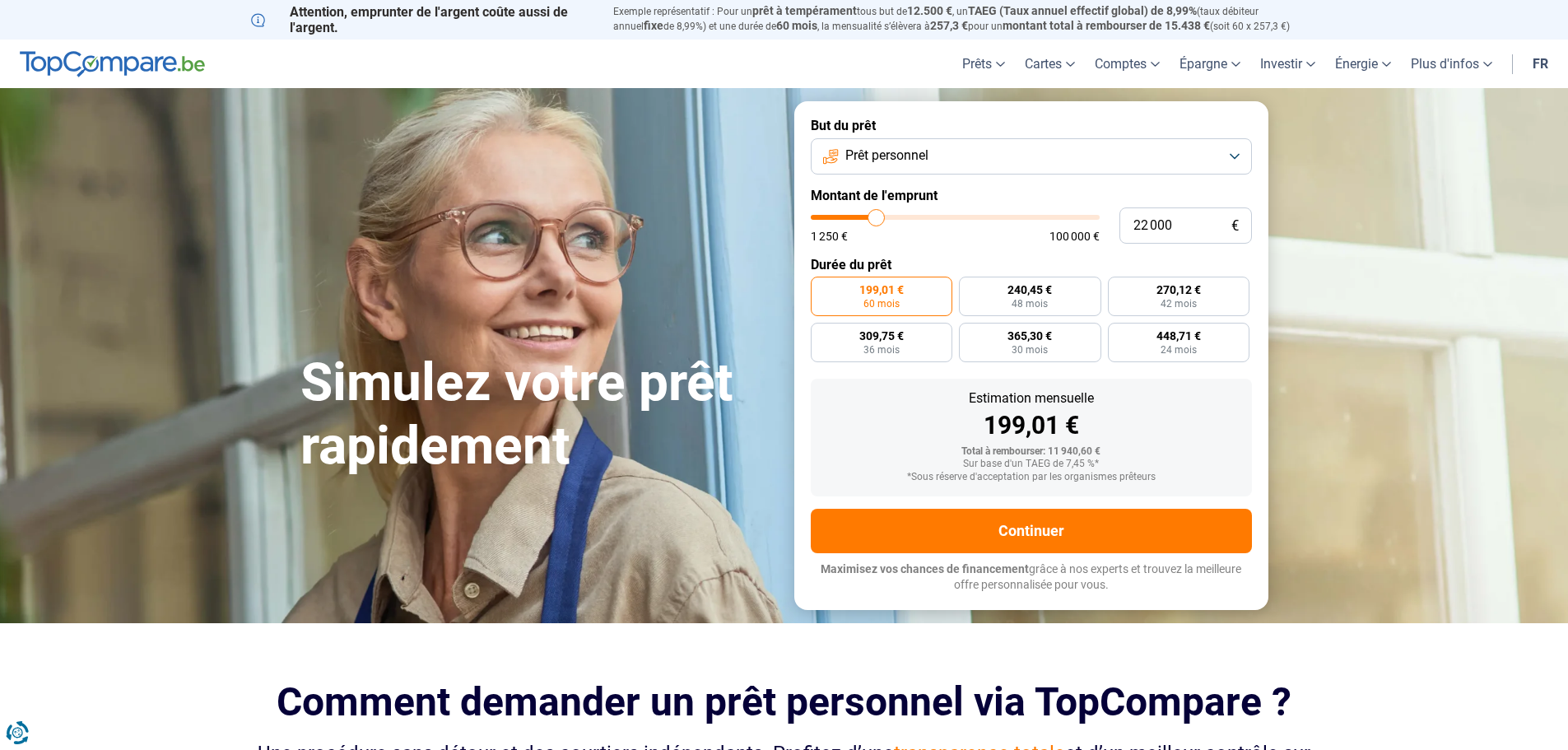
type input "21750"
type input "21 500"
type input "21500"
type input "21 250"
type input "21250"
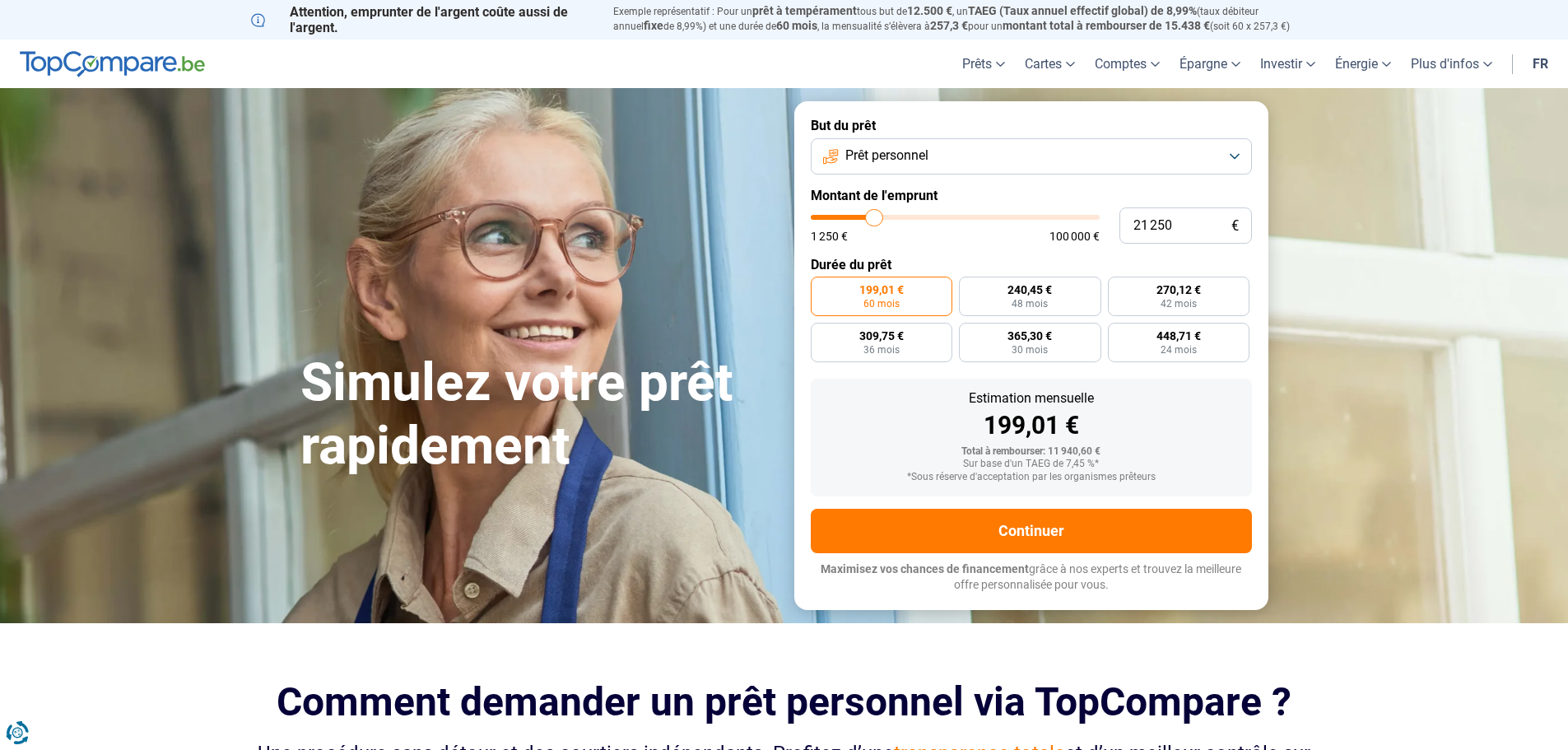
type input "20 750"
type input "20750"
type input "20 250"
type input "20250"
type input "19 250"
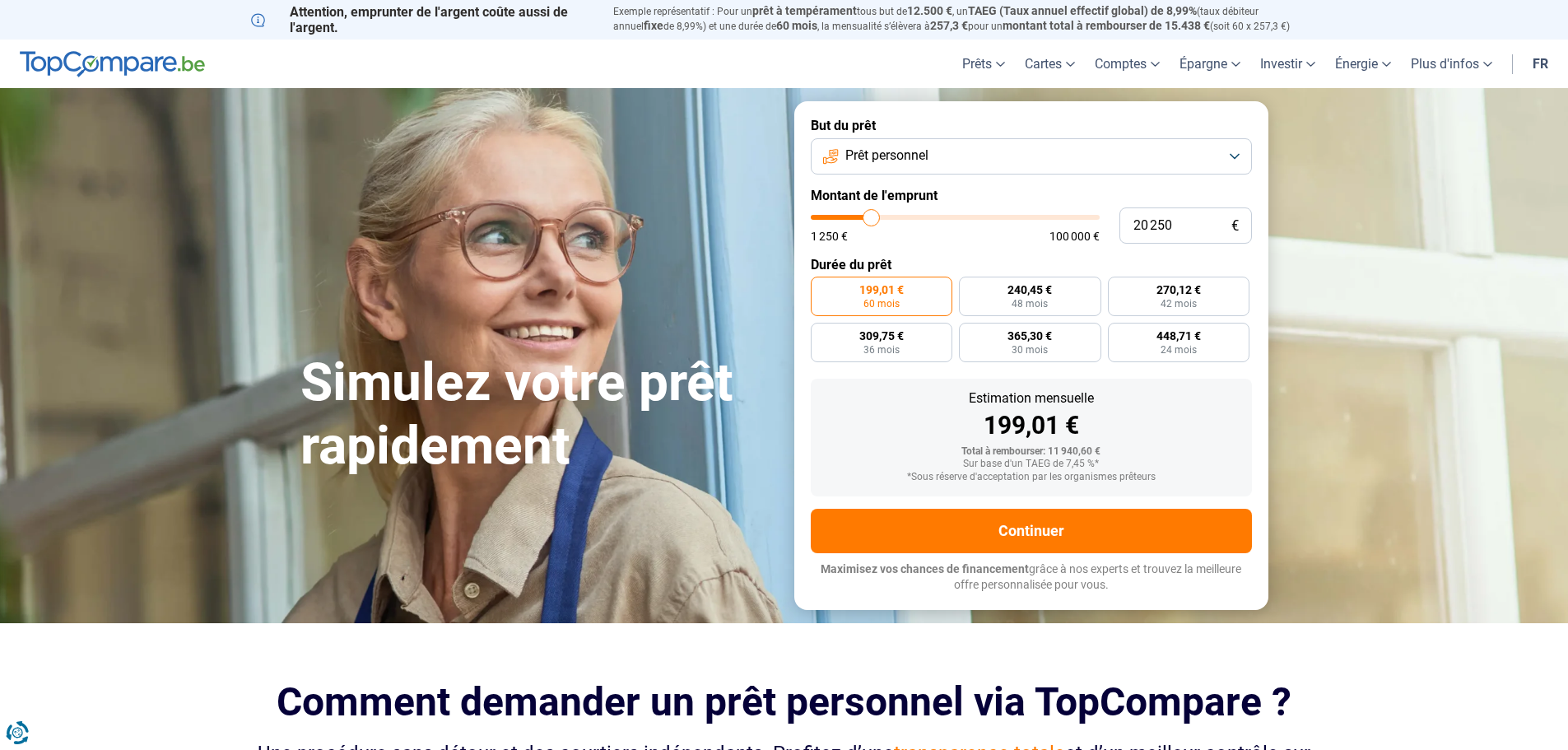
type input "19250"
type input "19 000"
type input "19000"
type input "18 750"
type input "18750"
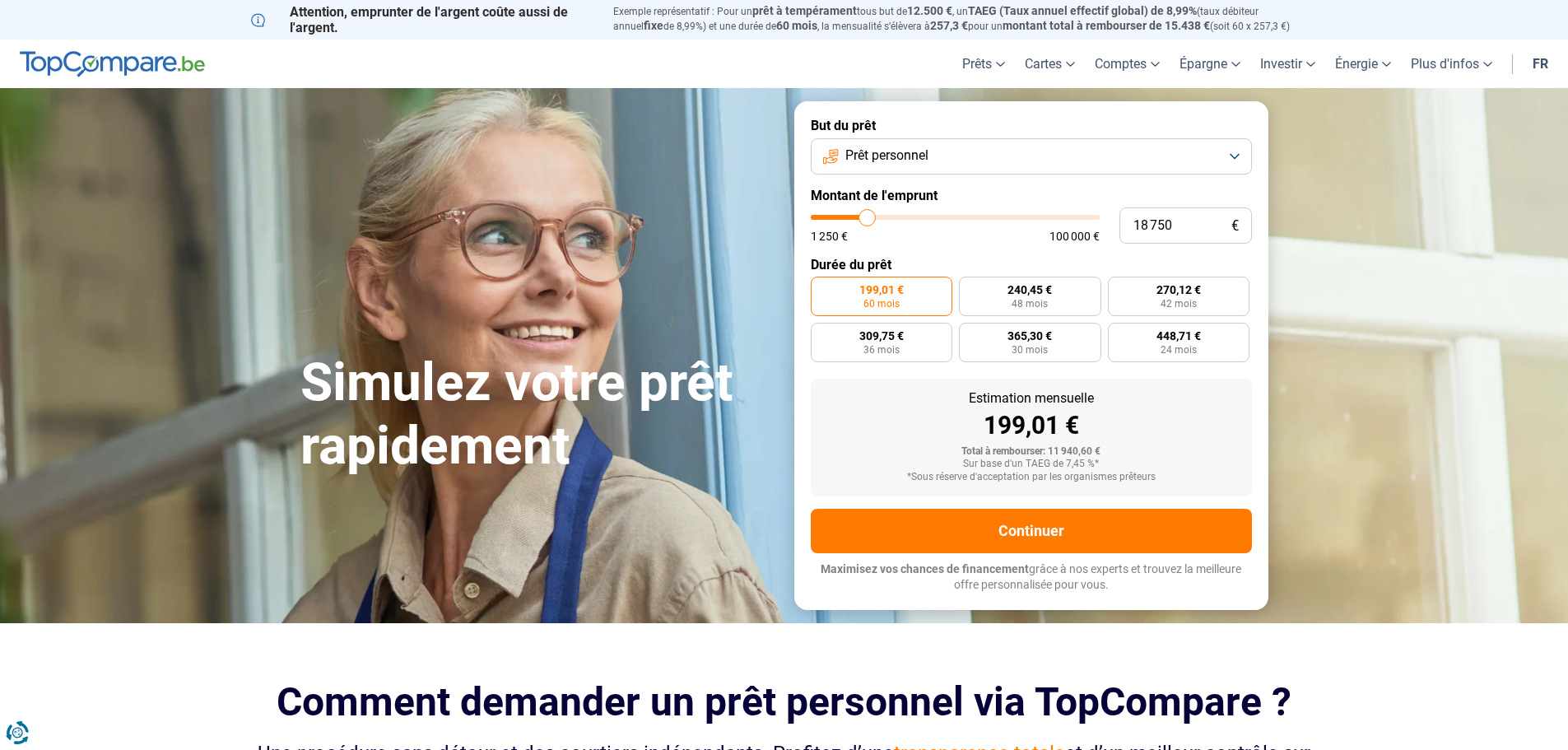
type input "18 000"
type input "18000"
type input "17 250"
type input "17250"
type input "17 000"
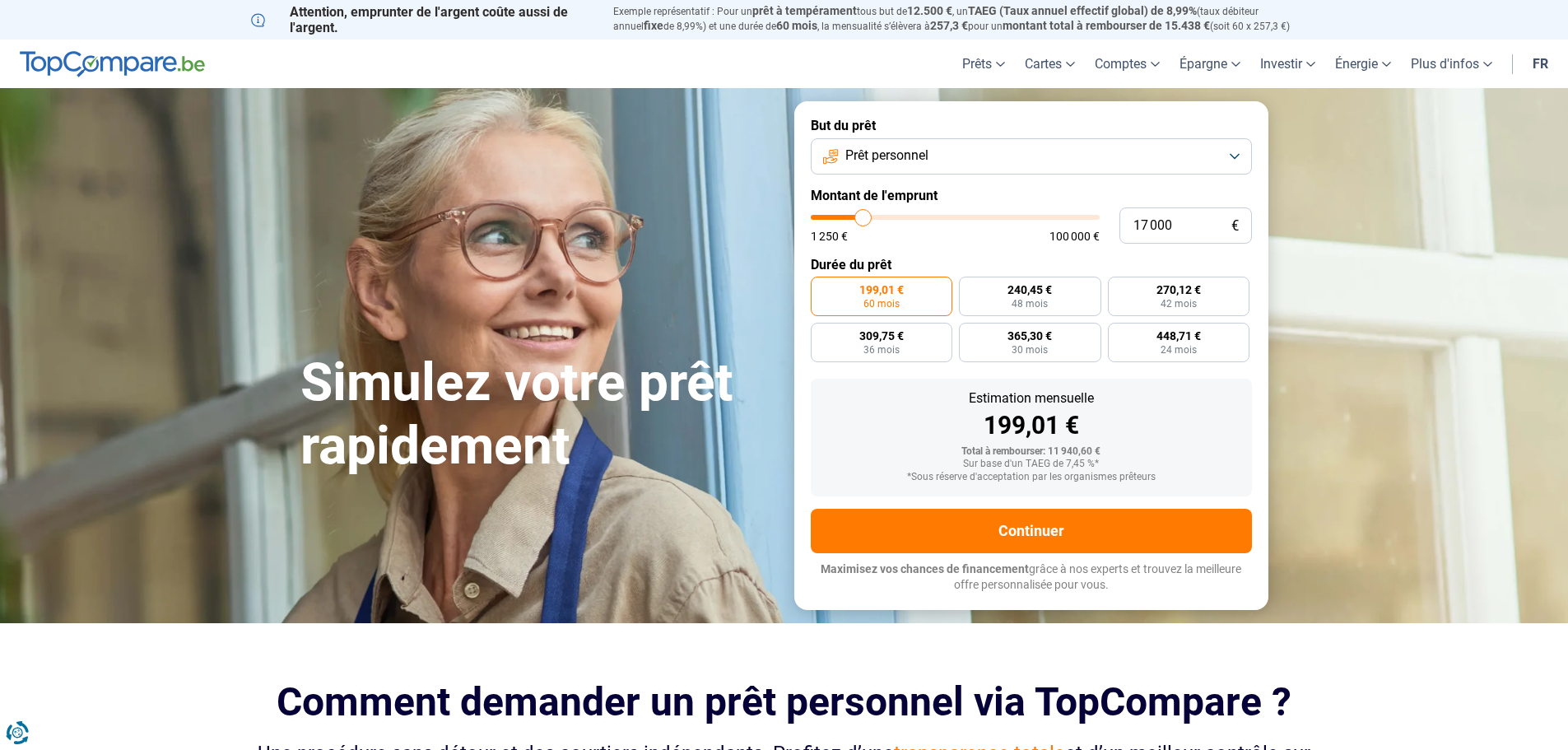
type input "17000"
type input "16 500"
type input "16500"
type input "16 250"
type input "16250"
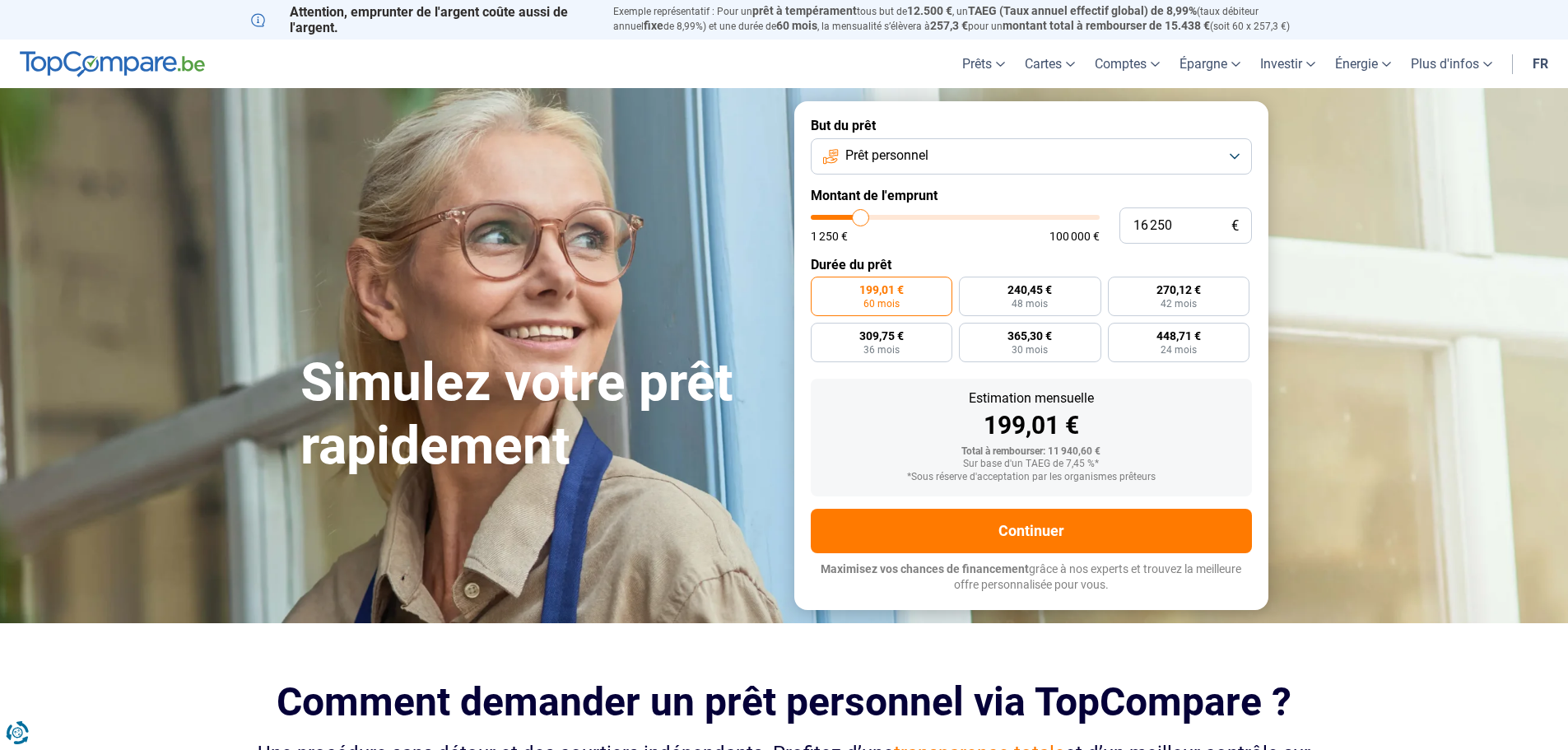
type input "15 500"
type input "15500"
type input "15 000"
type input "15000"
type input "14 750"
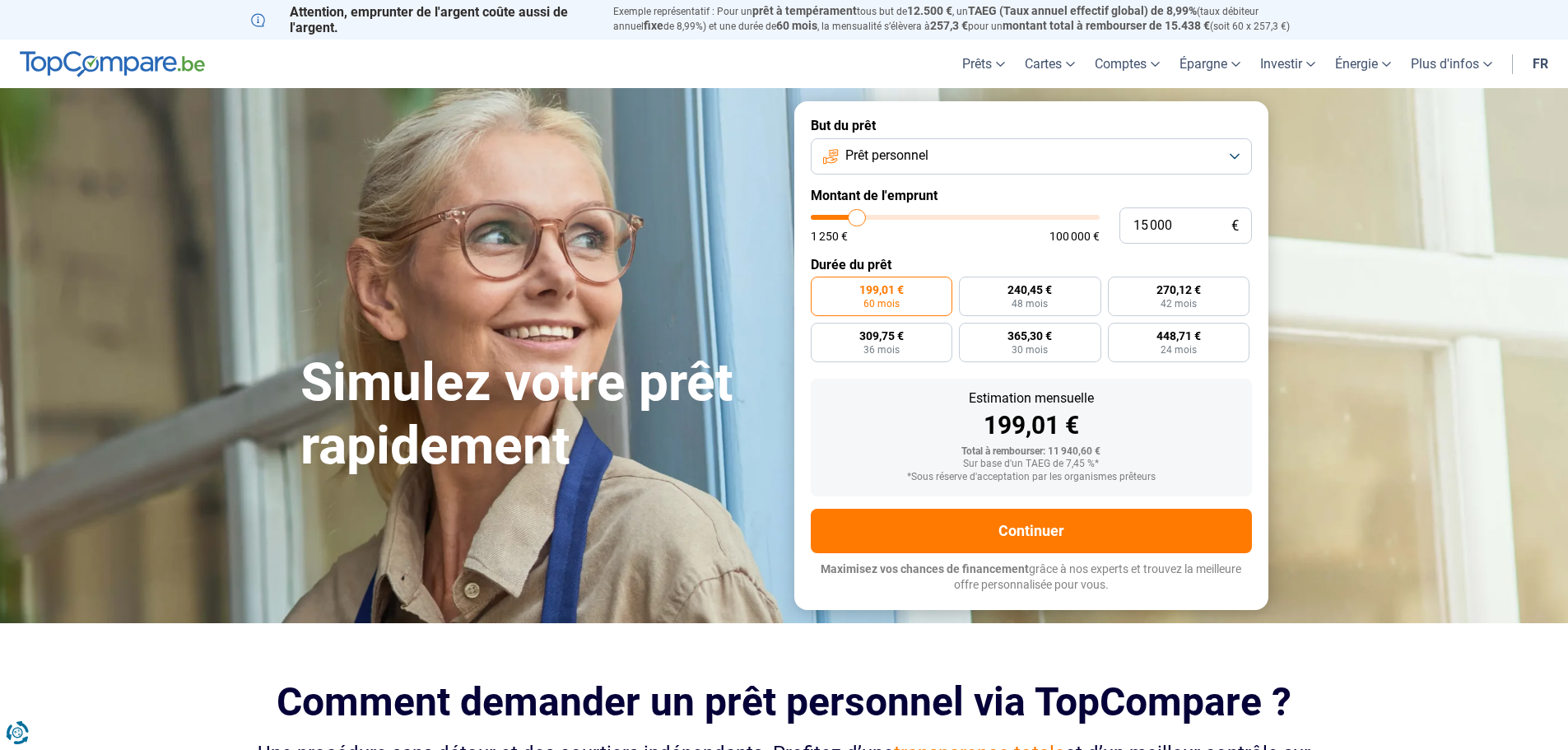
type input "14750"
type input "14 250"
type input "14250"
type input "14 000"
type input "14000"
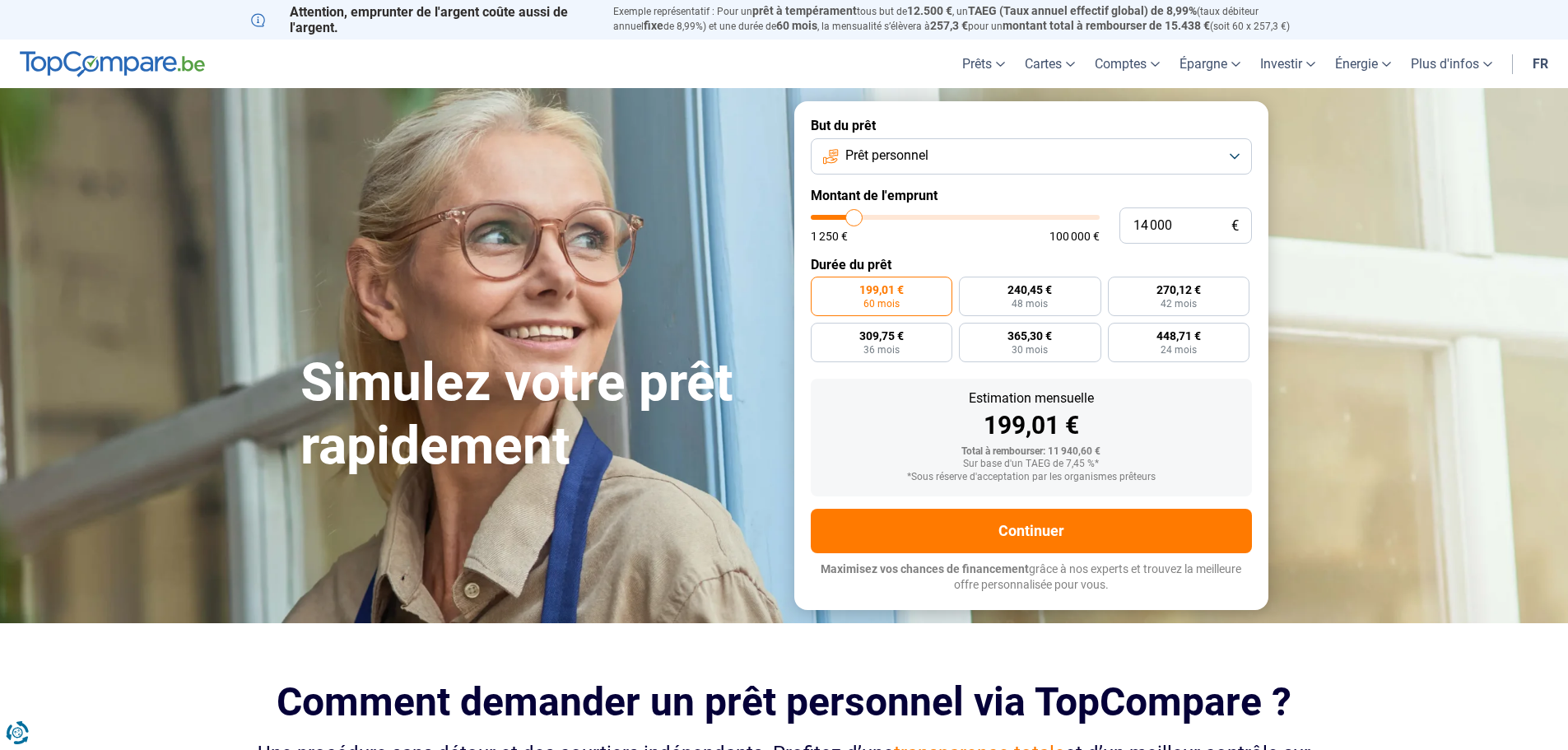
type input "13 000"
type input "13000"
type input "12 500"
type input "12500"
type input "12 000"
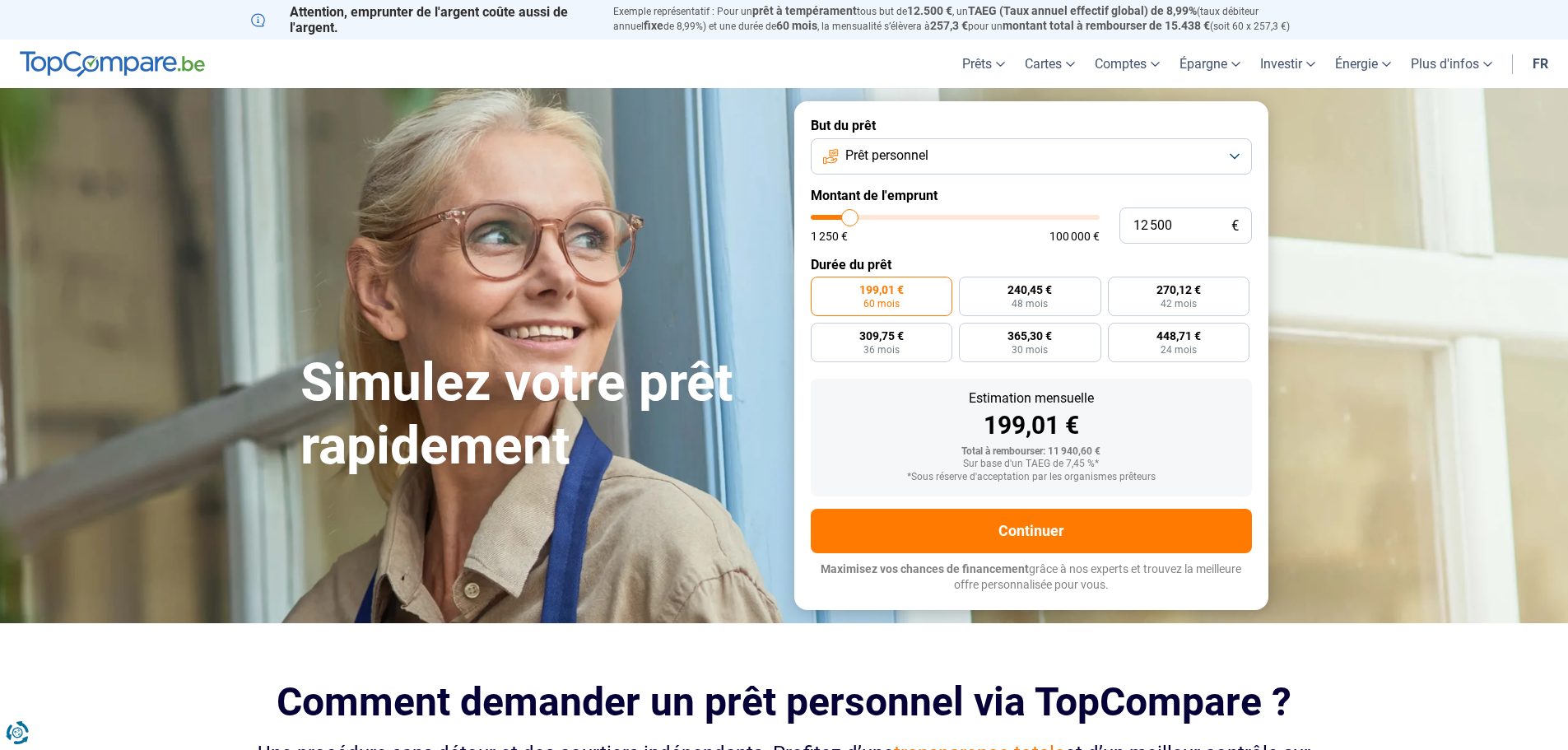
type input "12000"
type input "11 500"
type input "11500"
type input "10 500"
type input "10500"
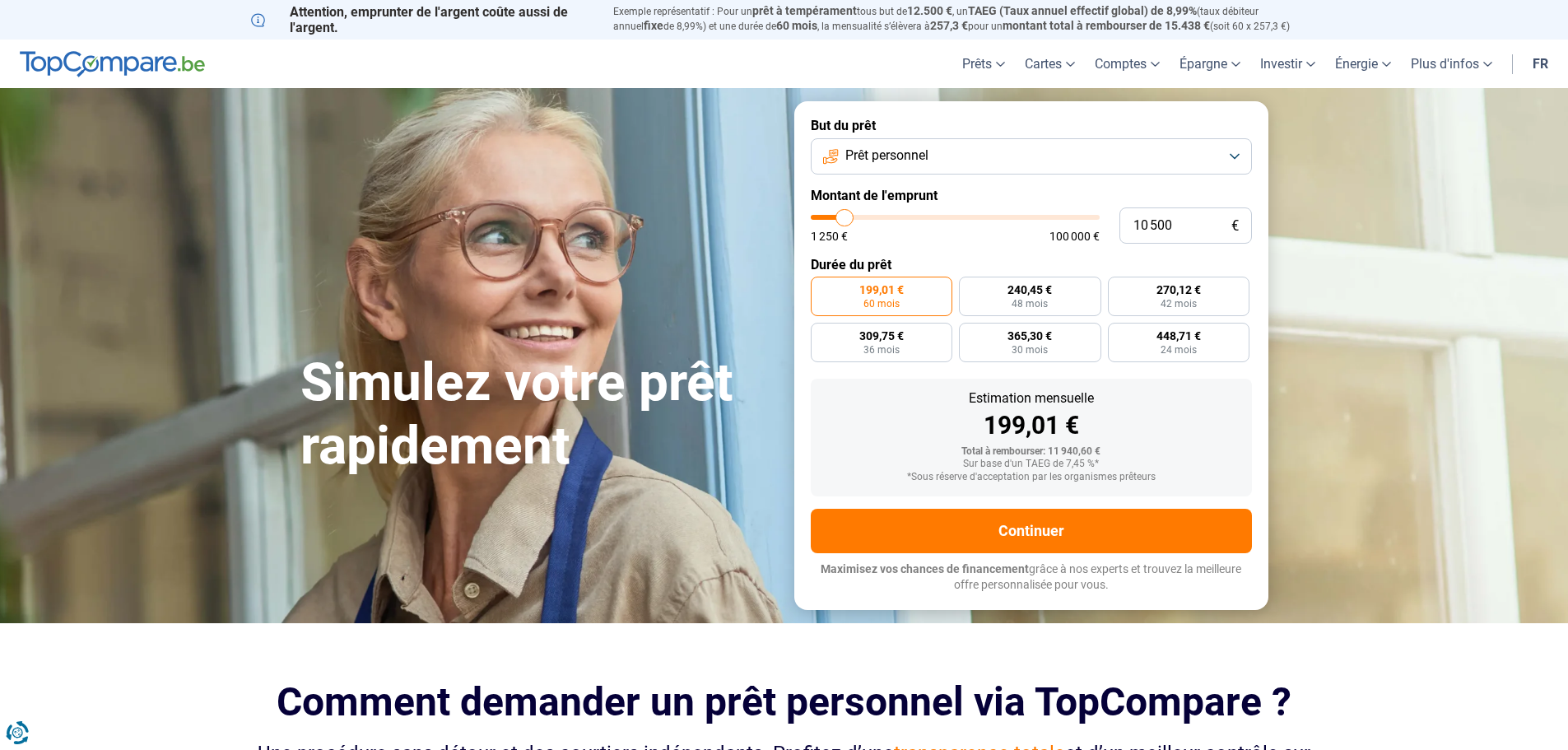
type input "10 000"
type input "10000"
type input "9 500"
type input "9500"
type input "9 000"
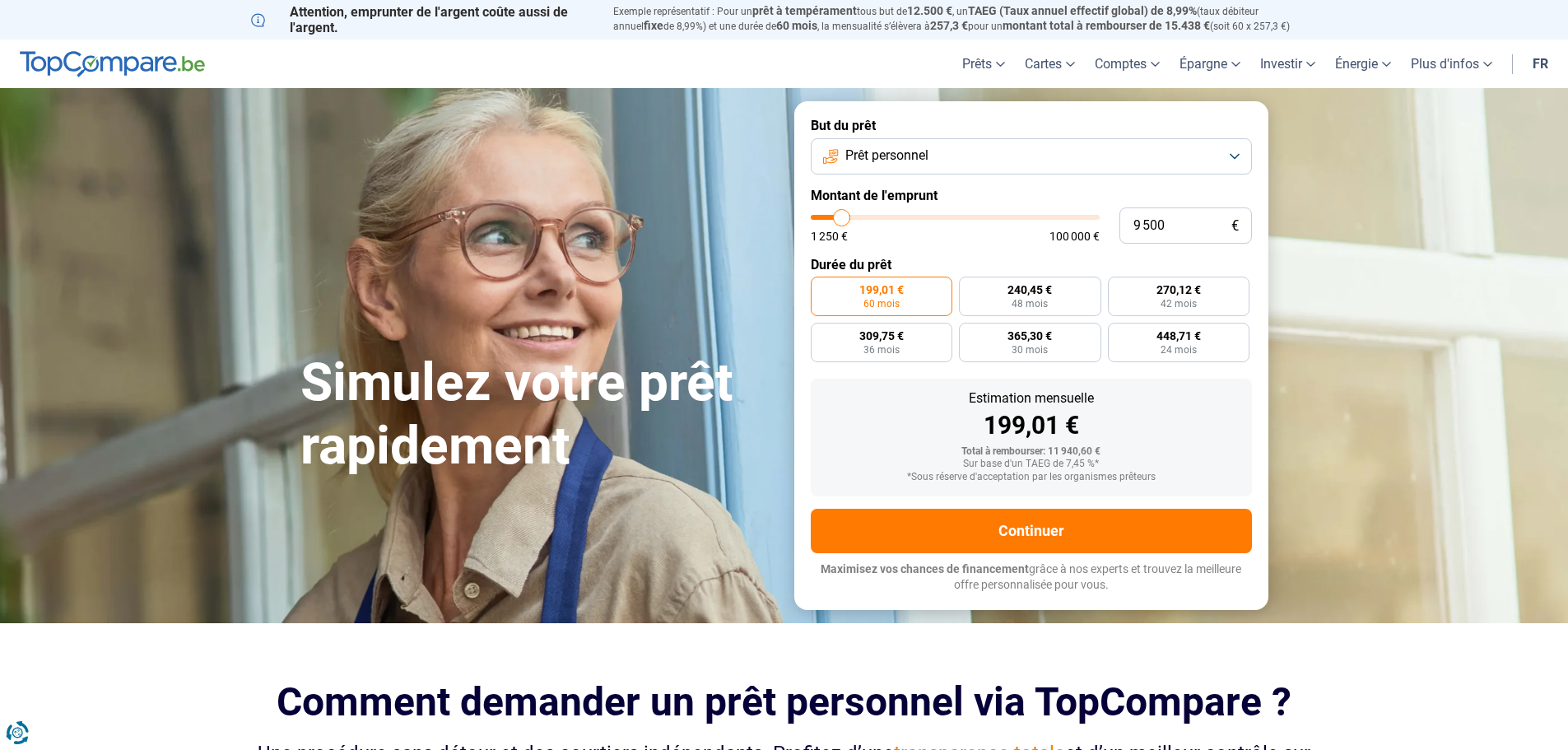
type input "9000"
type input "8 500"
type input "8500"
type input "8 250"
type input "8250"
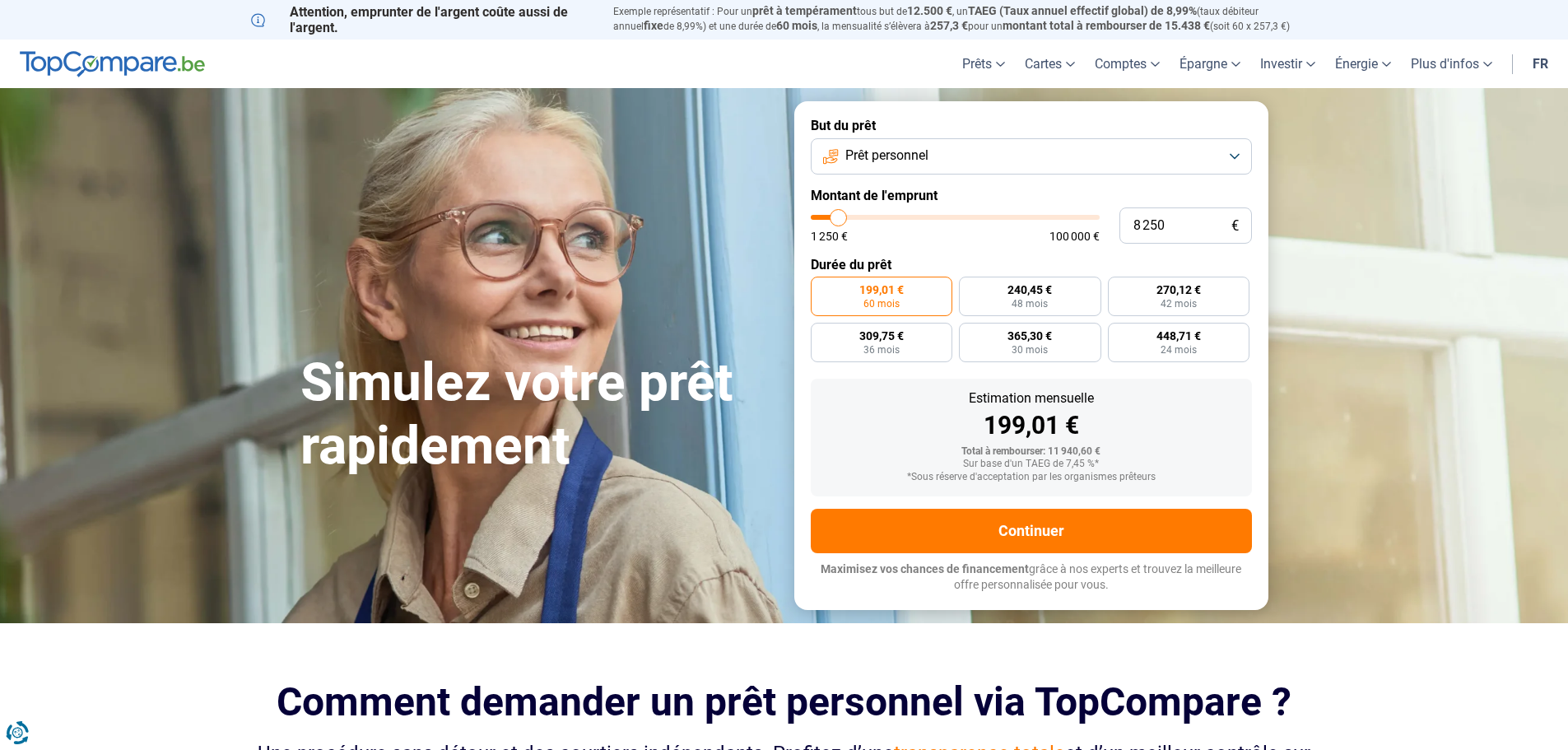
type input "8 000"
type input "8000"
type input "7 500"
type input "7500"
type input "7 250"
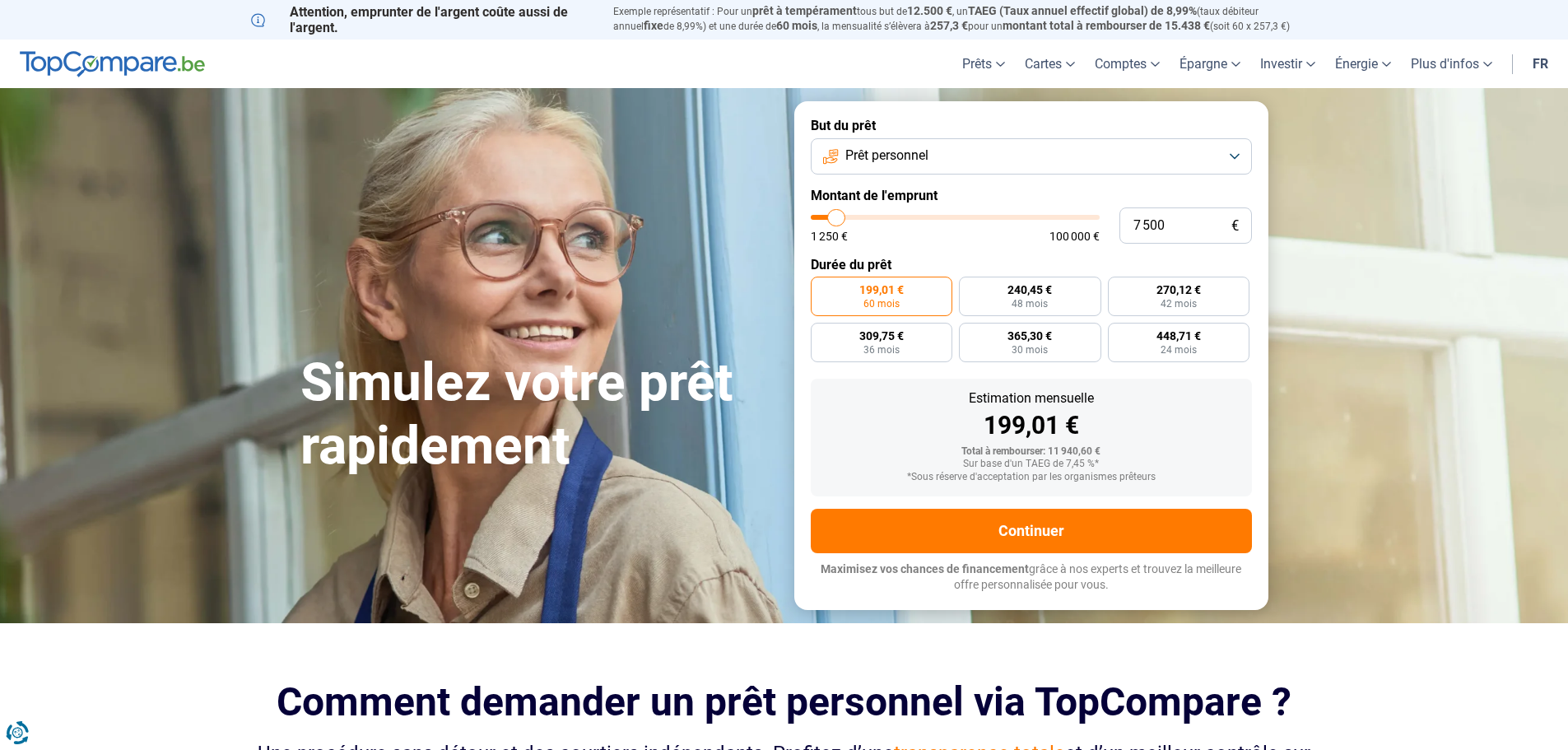
type input "7250"
type input "7 000"
type input "7000"
type input "6 750"
type input "6750"
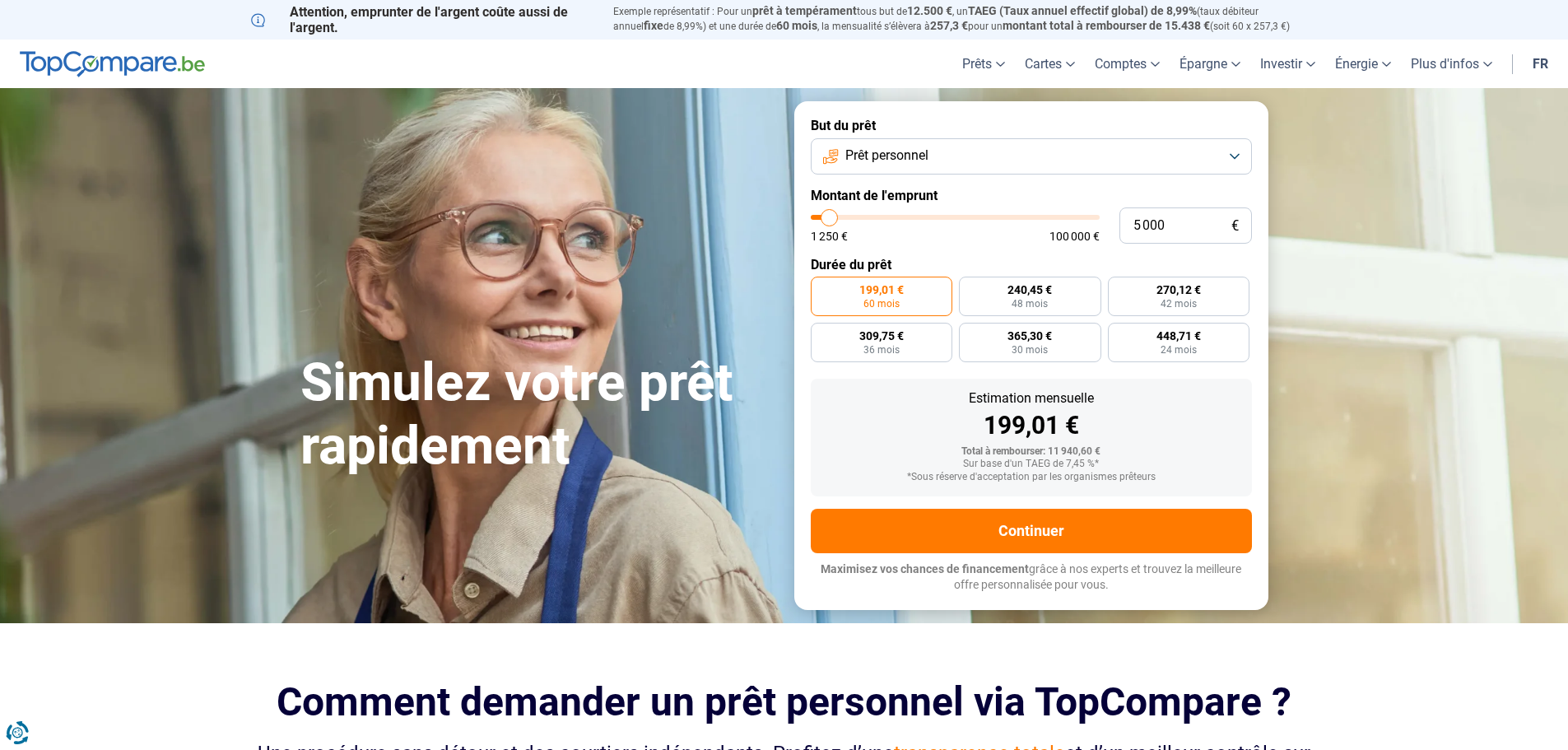
drag, startPoint x: 847, startPoint y: 218, endPoint x: 830, endPoint y: 214, distance: 17.5
click at [830, 215] on input "range" at bounding box center [954, 217] width 289 height 5
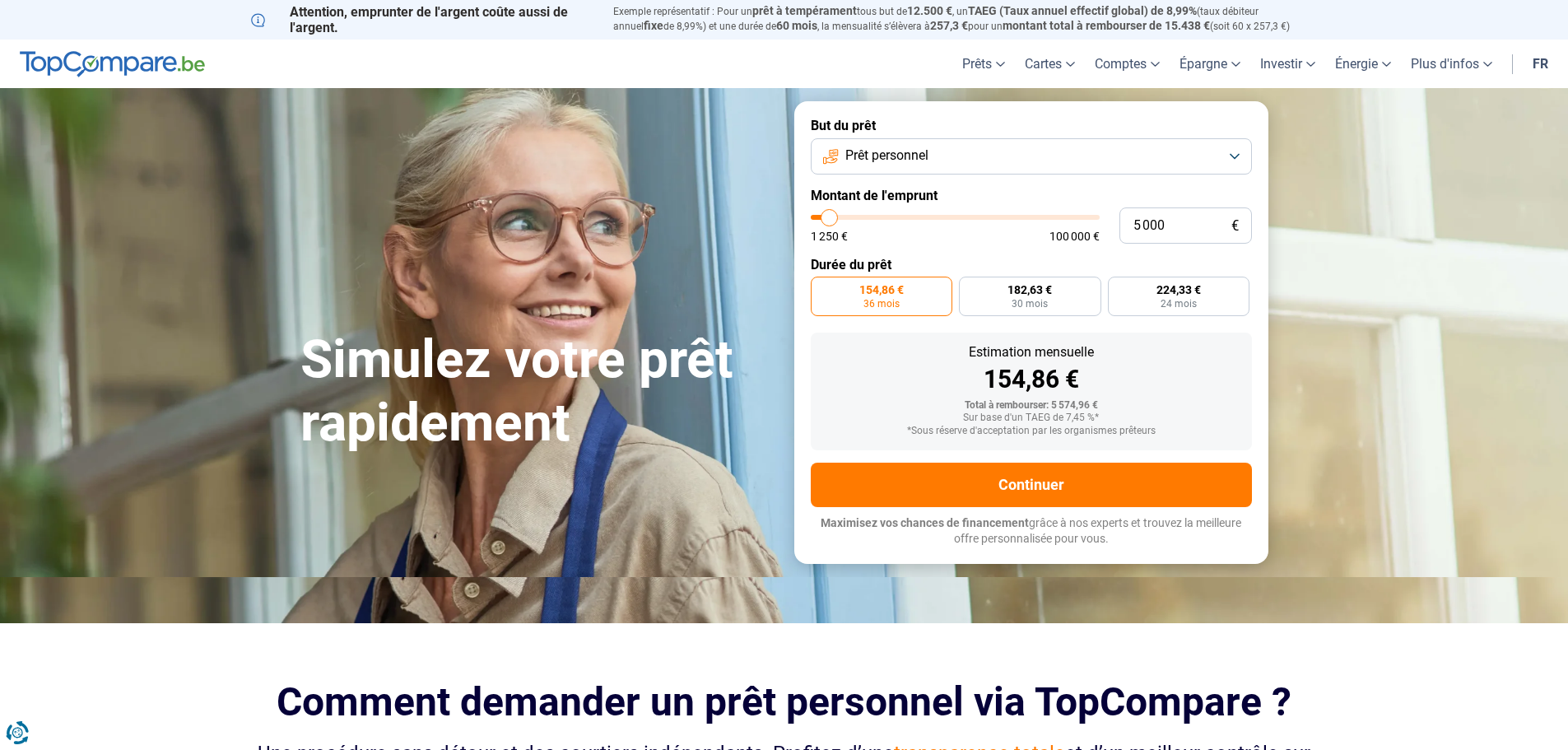
click at [1235, 162] on button "Prêt personnel" at bounding box center [1031, 156] width 441 height 37
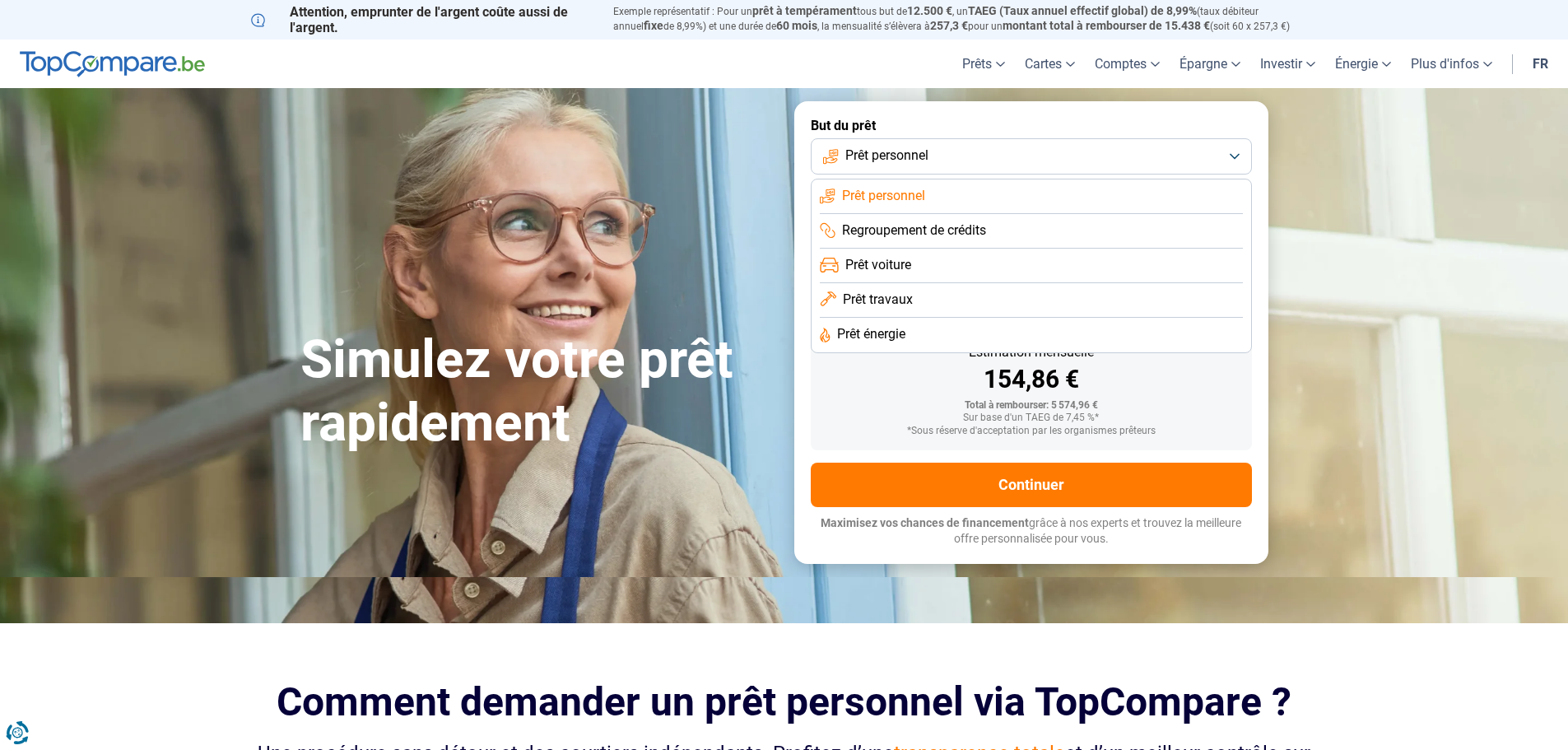
click at [896, 190] on span "Prêt personnel" at bounding box center [883, 196] width 83 height 18
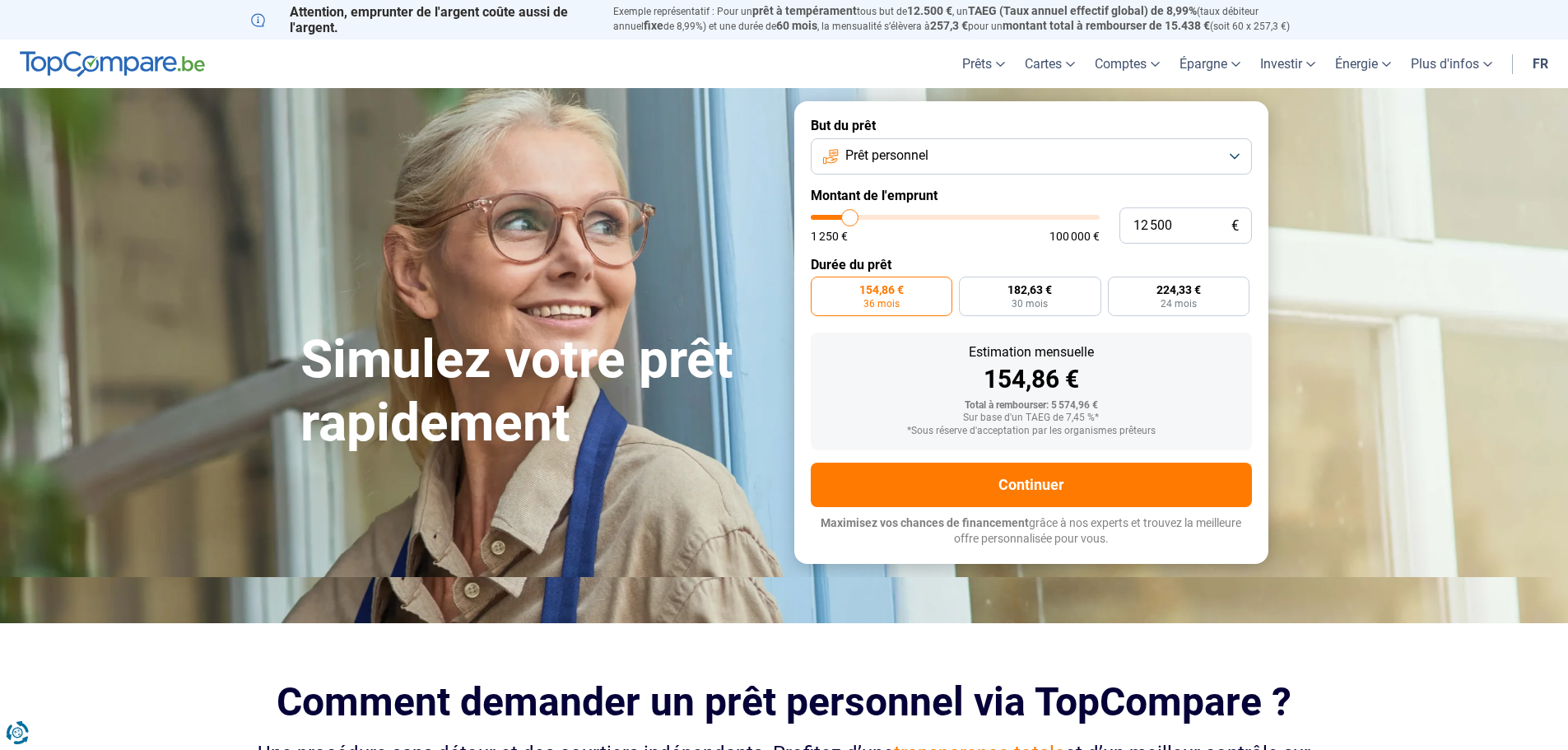
drag, startPoint x: 828, startPoint y: 222, endPoint x: 850, endPoint y: 225, distance: 22.2
click at [850, 220] on input "range" at bounding box center [954, 217] width 289 height 5
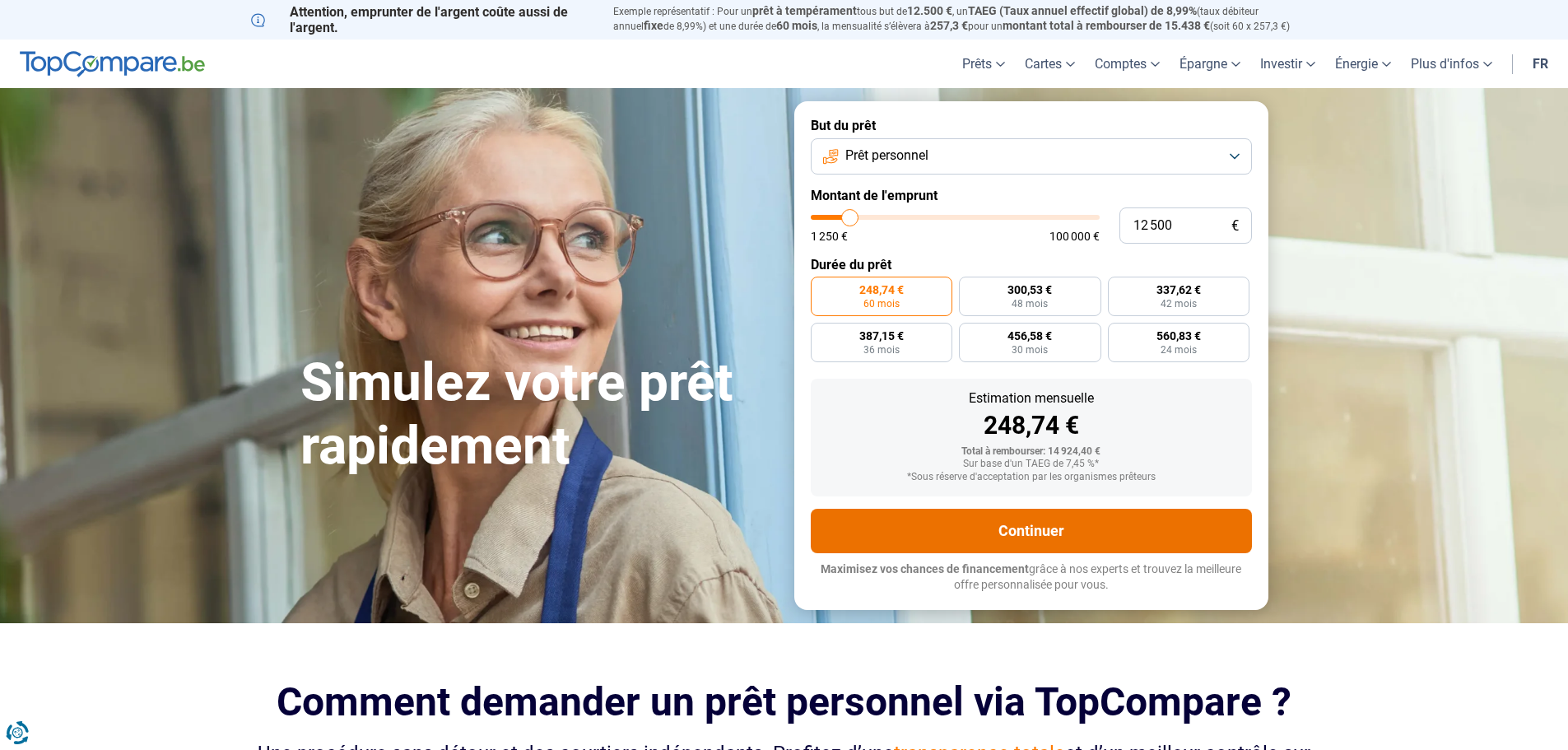
click at [1061, 535] on button "Continuer" at bounding box center [1031, 531] width 441 height 44
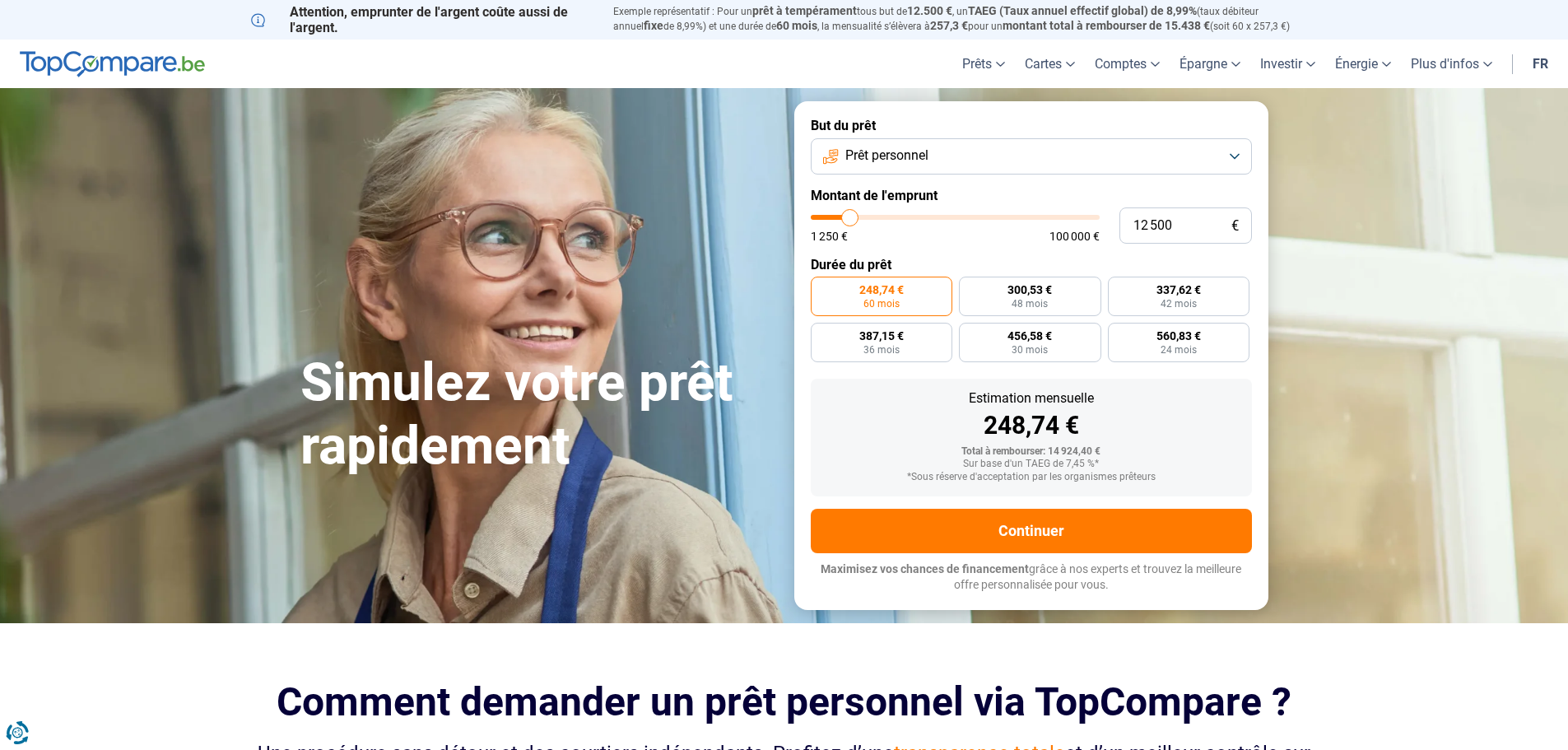
click at [1238, 155] on button "Prêt personnel" at bounding box center [1031, 156] width 441 height 37
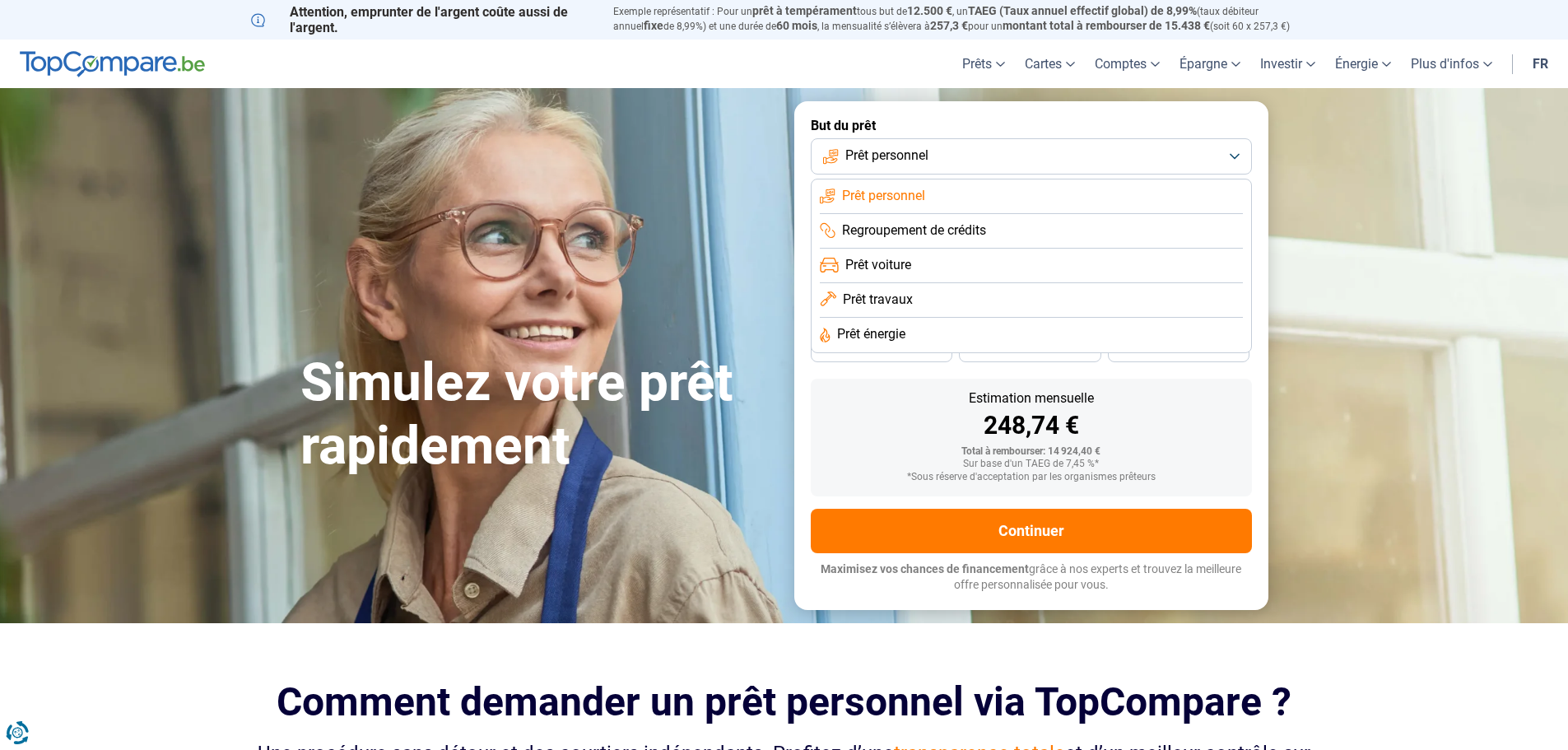
click at [1464, 183] on section "Simulez votre prêt rapidement Simulez votre prêt rapidement But du prêt Prêt pe…" at bounding box center [784, 354] width 1568 height 534
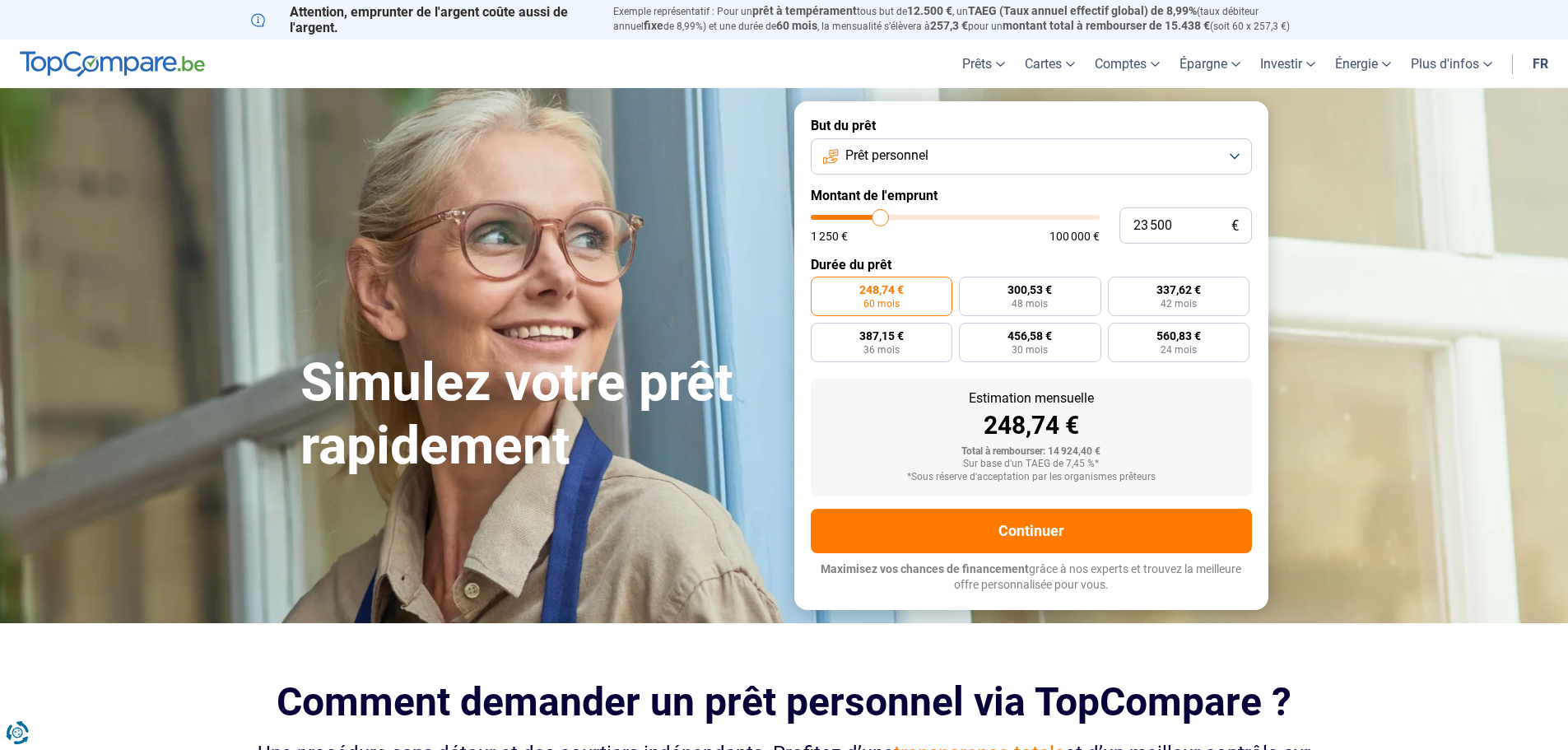
drag, startPoint x: 852, startPoint y: 217, endPoint x: 881, endPoint y: 218, distance: 29.0
click at [881, 218] on input "range" at bounding box center [954, 217] width 289 height 5
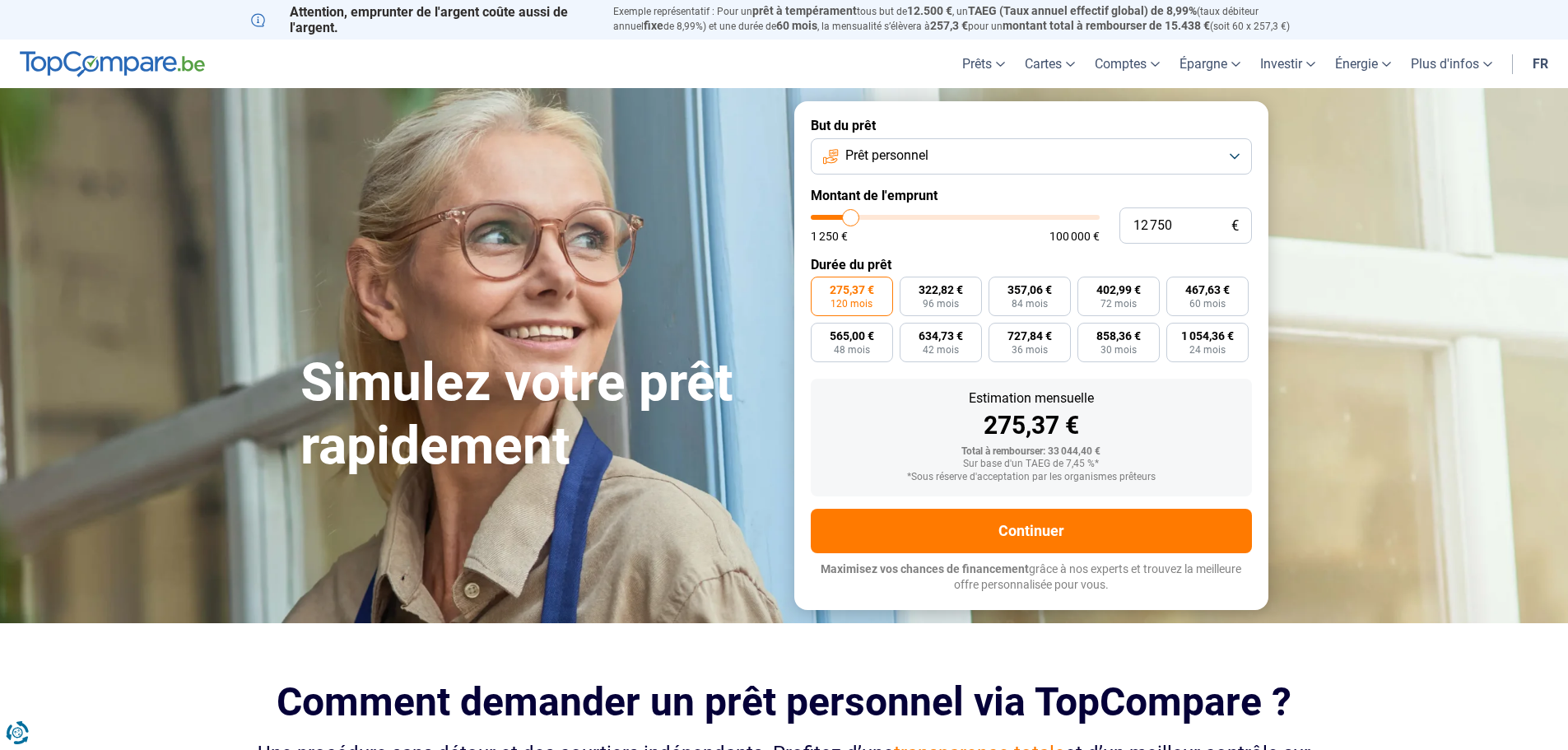
drag, startPoint x: 880, startPoint y: 215, endPoint x: 851, endPoint y: 215, distance: 29.0
click at [851, 215] on input "range" at bounding box center [954, 217] width 289 height 5
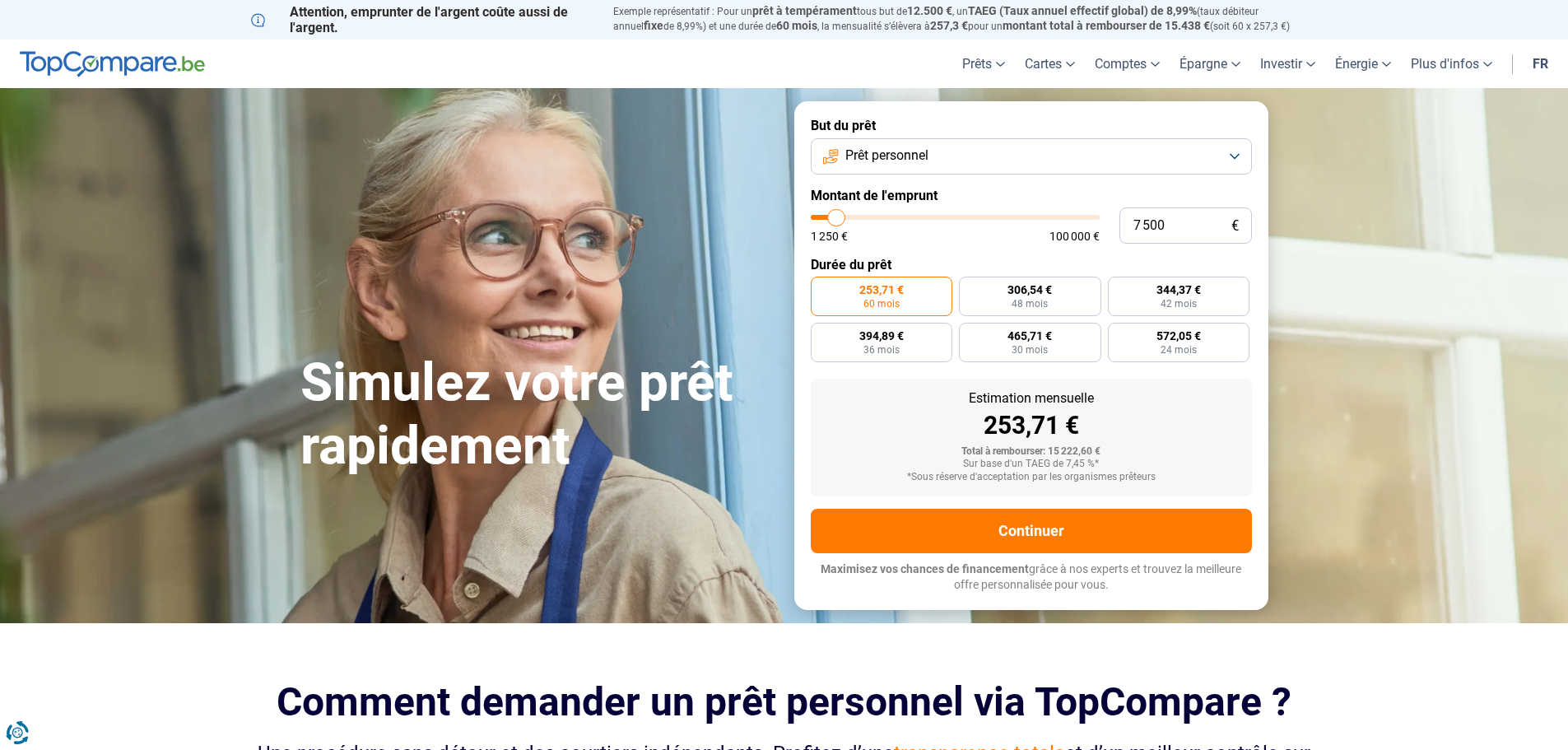
click at [837, 219] on input "range" at bounding box center [954, 217] width 289 height 5
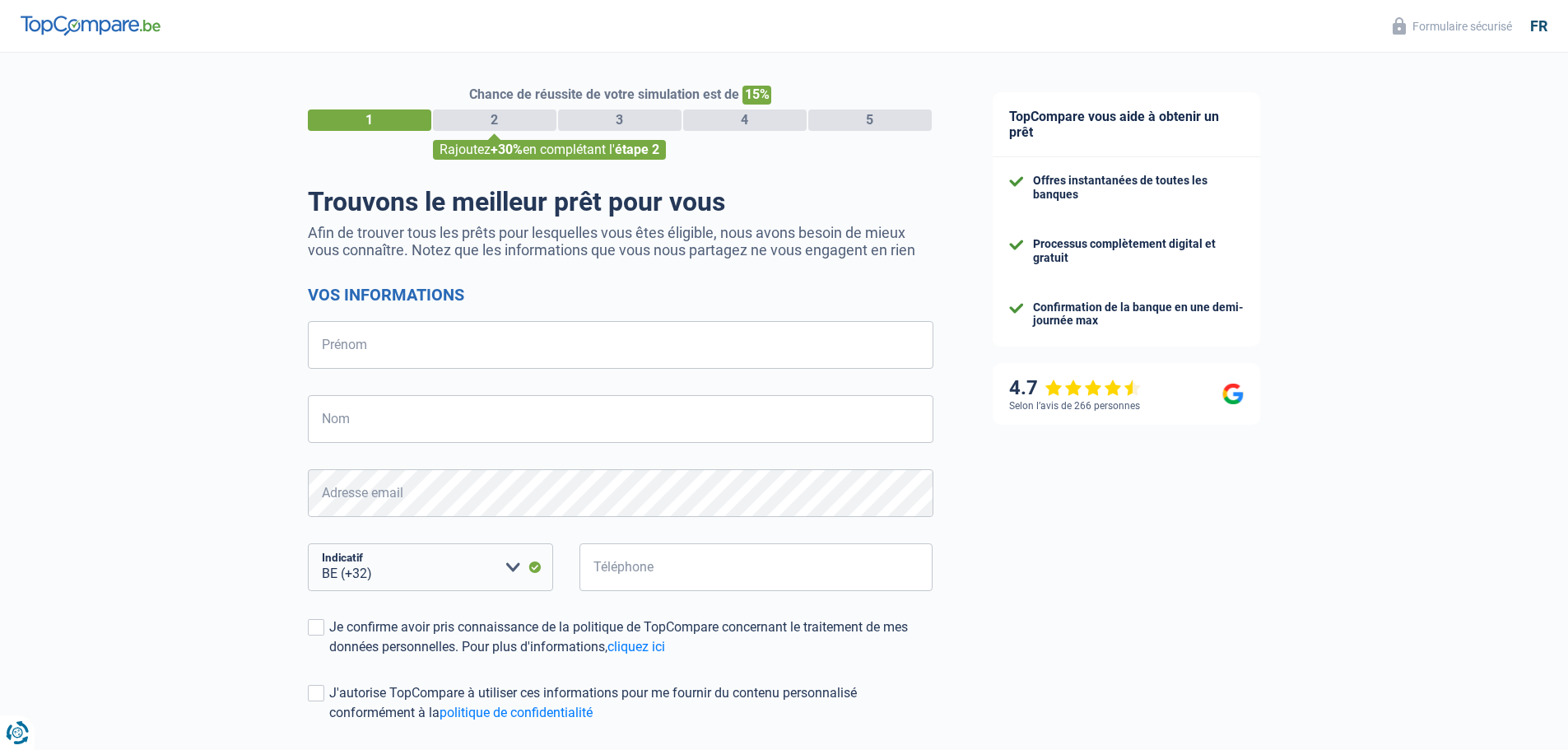
select select "32"
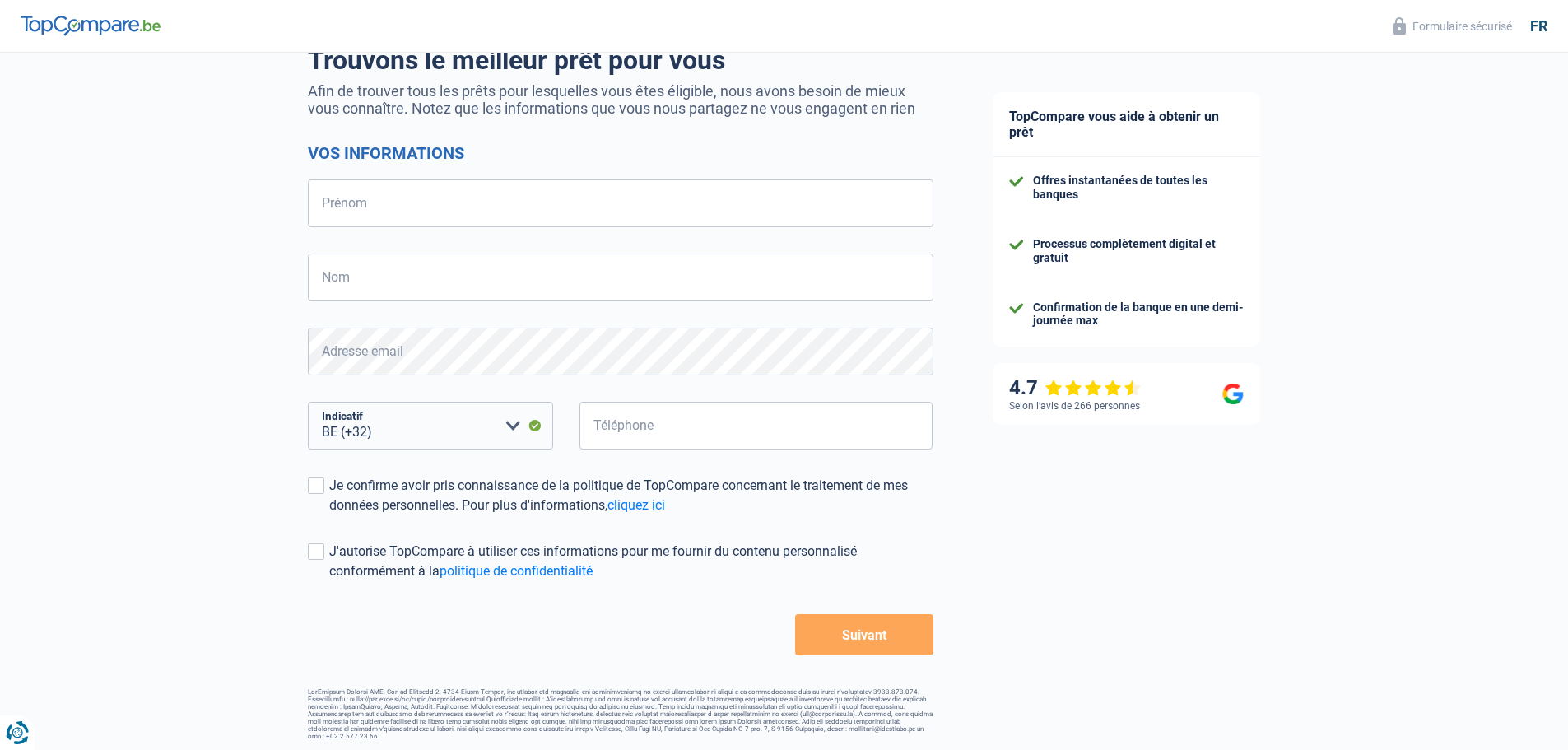
scroll to position [144, 0]
